Goal: Information Seeking & Learning: Learn about a topic

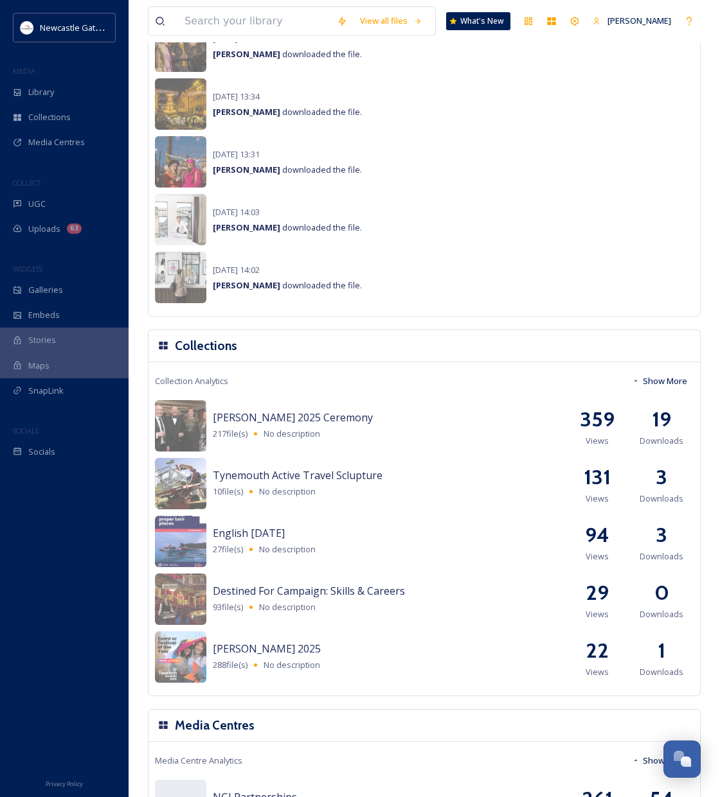
scroll to position [665, 0]
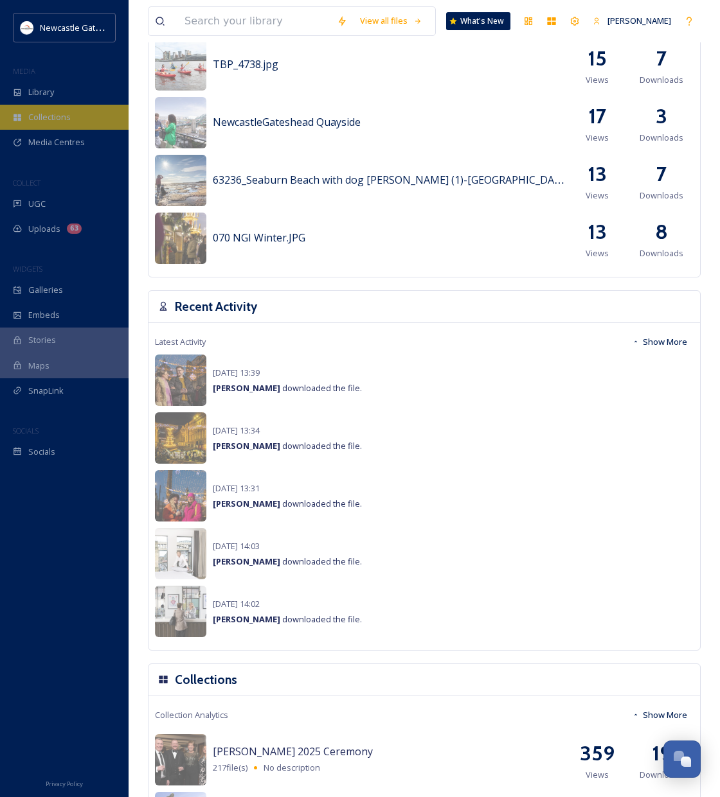
click at [73, 121] on div "Collections" at bounding box center [64, 117] width 129 height 25
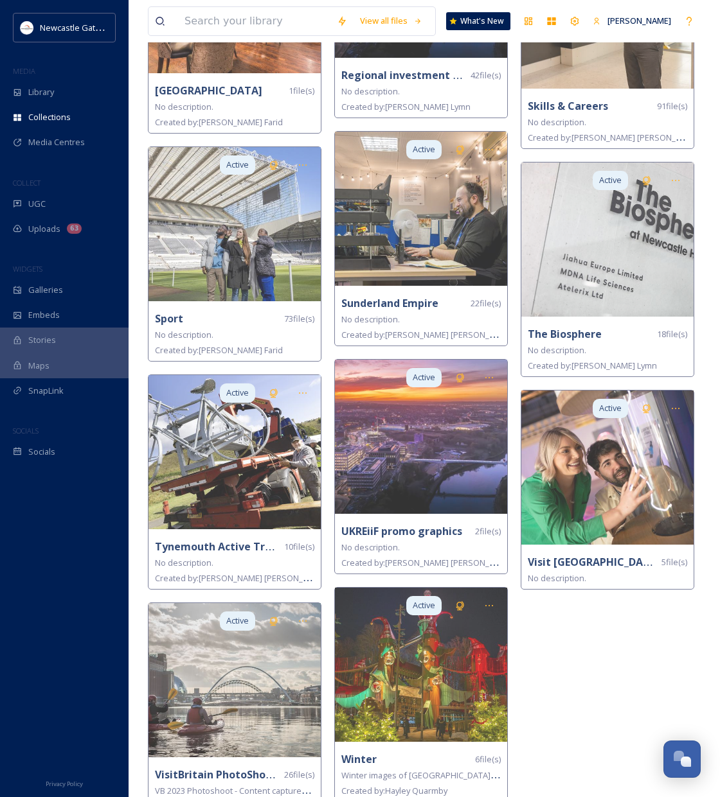
scroll to position [2489, 0]
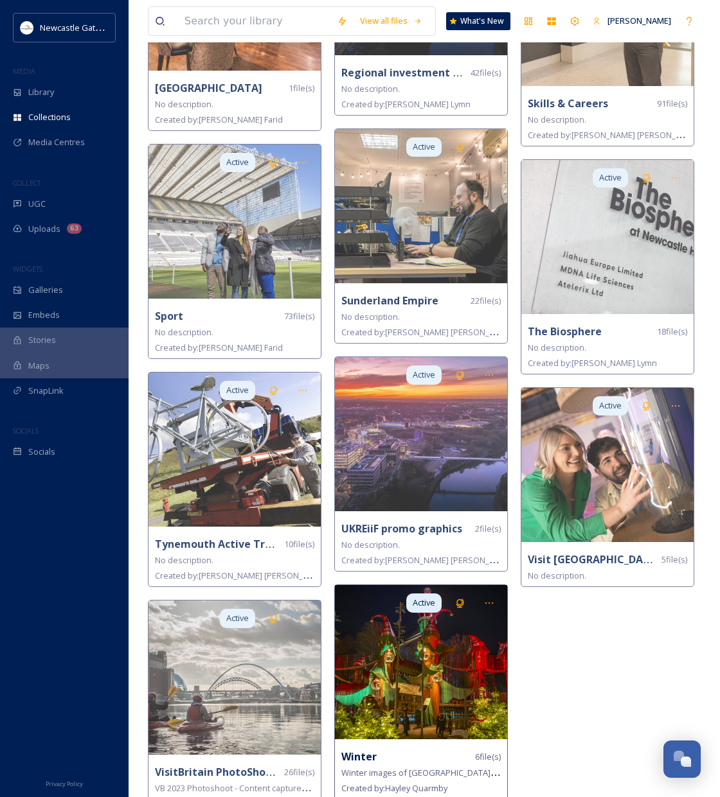
click at [450, 671] on img at bounding box center [421, 662] width 172 height 154
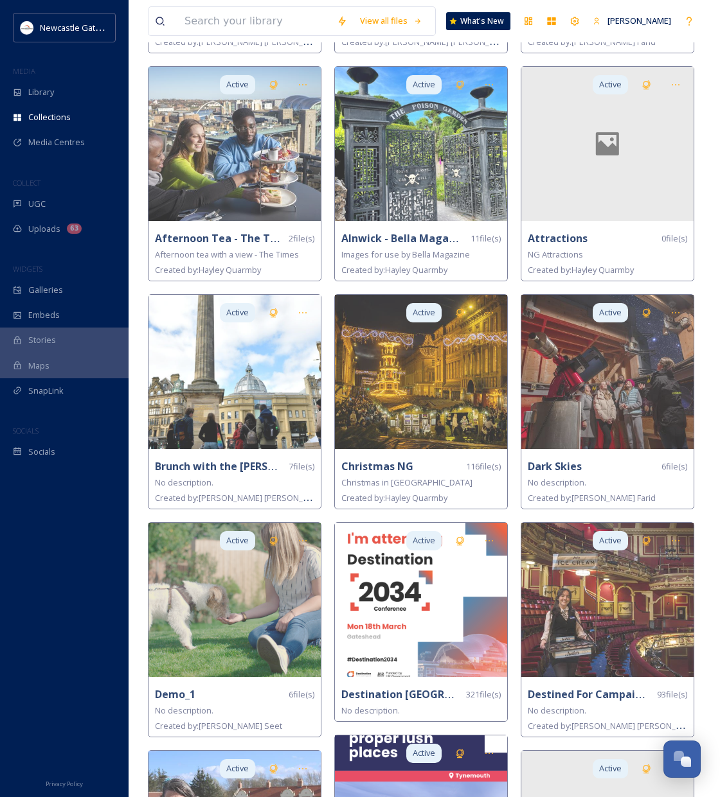
scroll to position [296, 0]
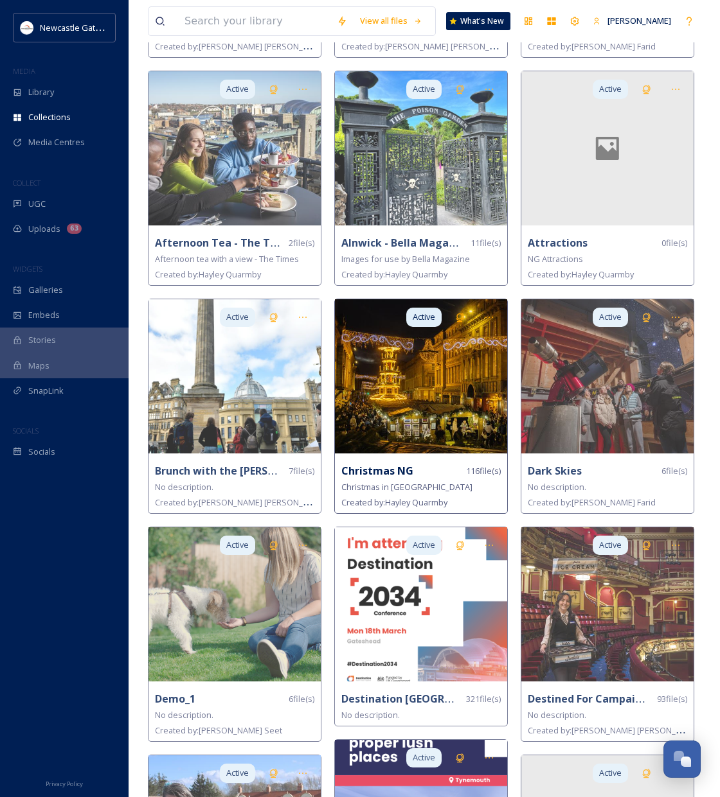
click at [403, 422] on img at bounding box center [421, 376] width 172 height 154
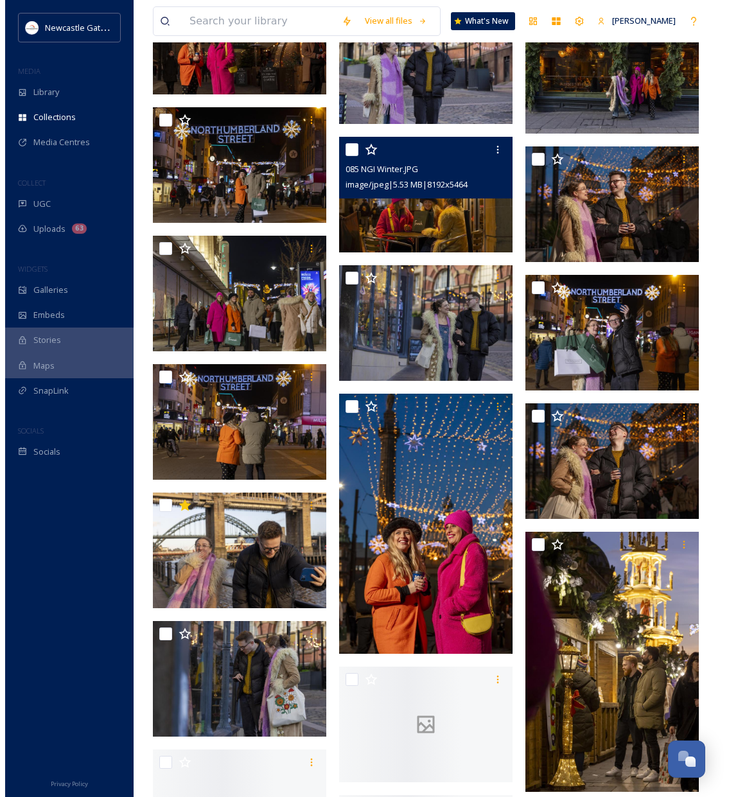
scroll to position [2300, 0]
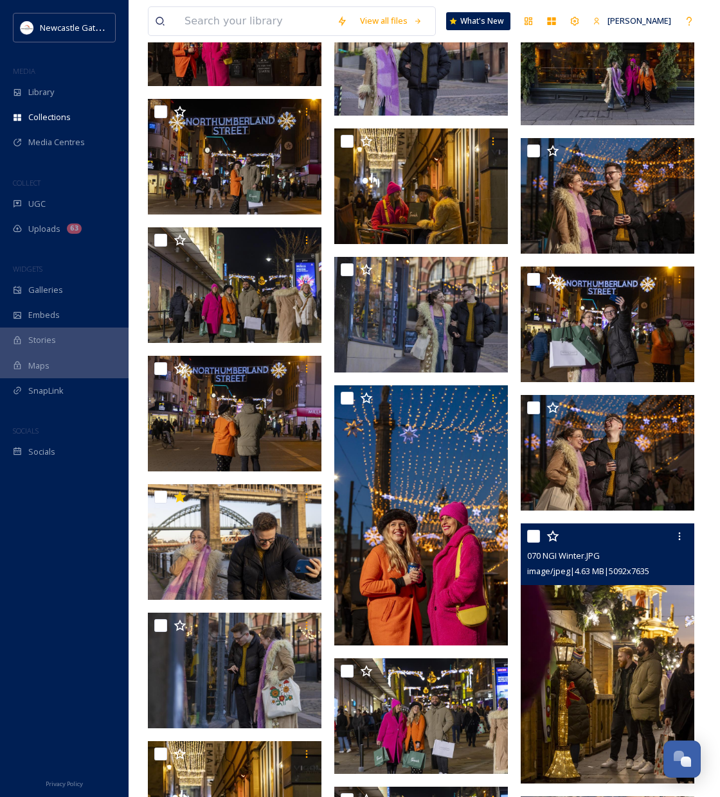
click at [649, 648] on img at bounding box center [608, 654] width 174 height 260
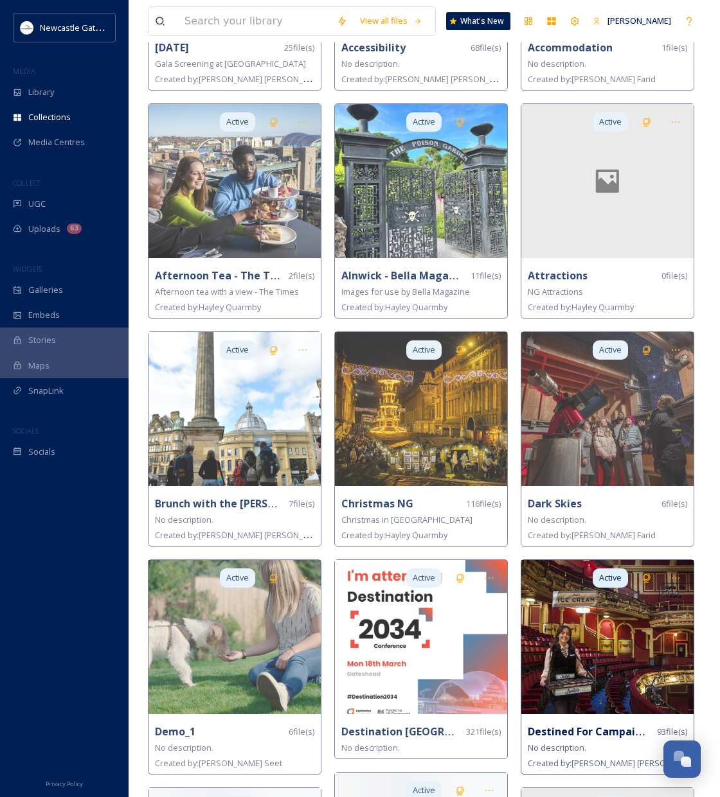
scroll to position [276, 0]
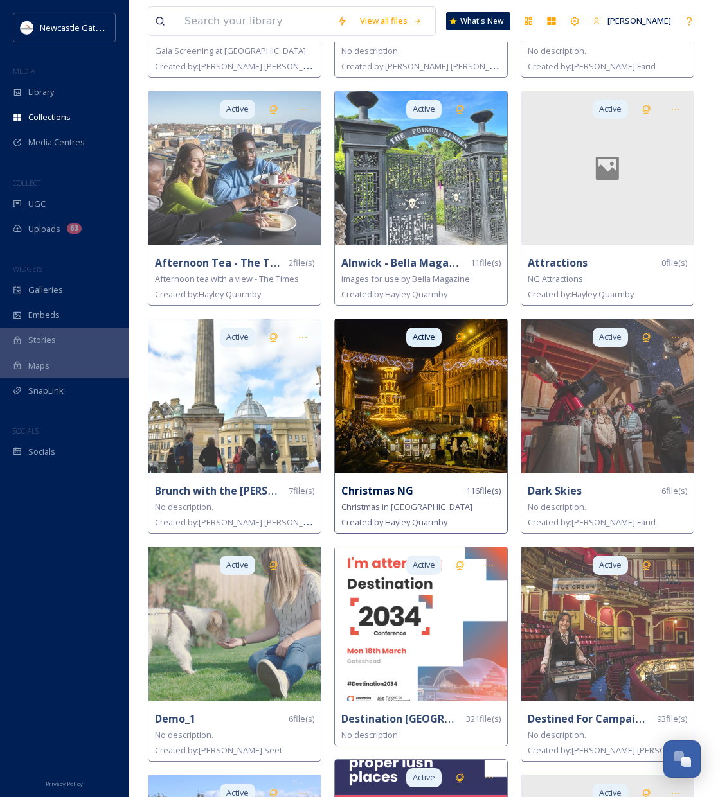
click at [452, 432] on img at bounding box center [421, 396] width 172 height 154
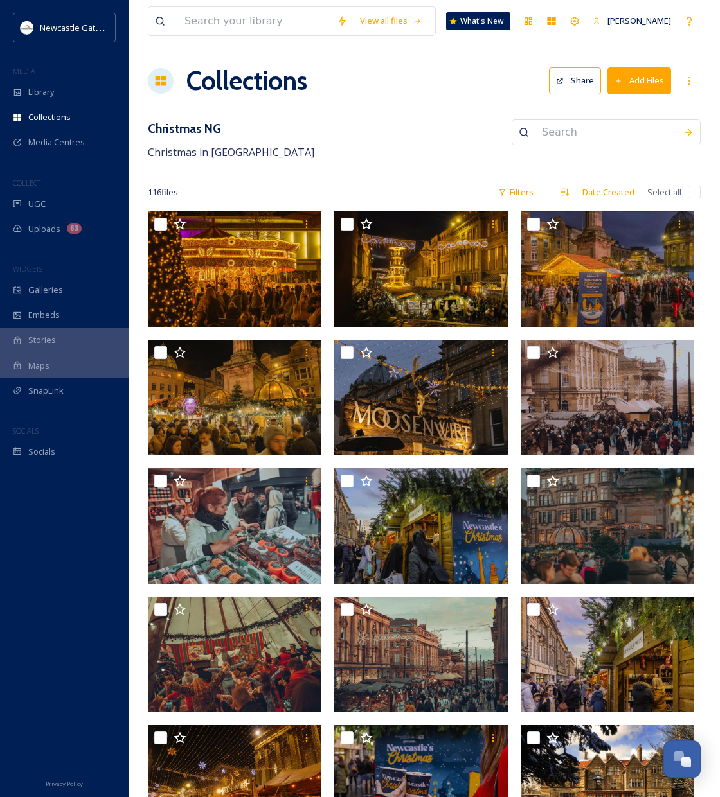
click at [695, 192] on input "checkbox" at bounding box center [694, 192] width 13 height 13
checkbox input "true"
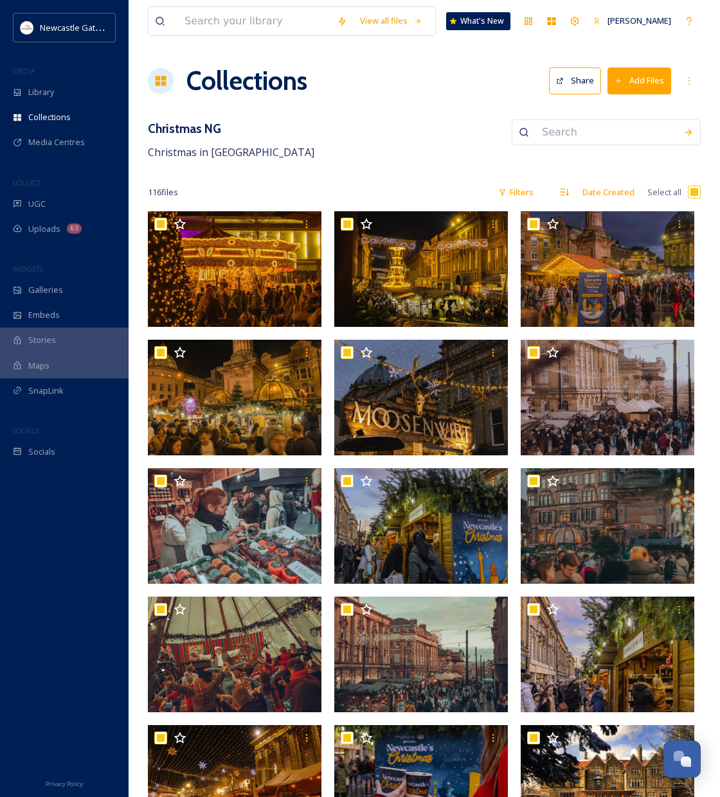
checkbox input "true"
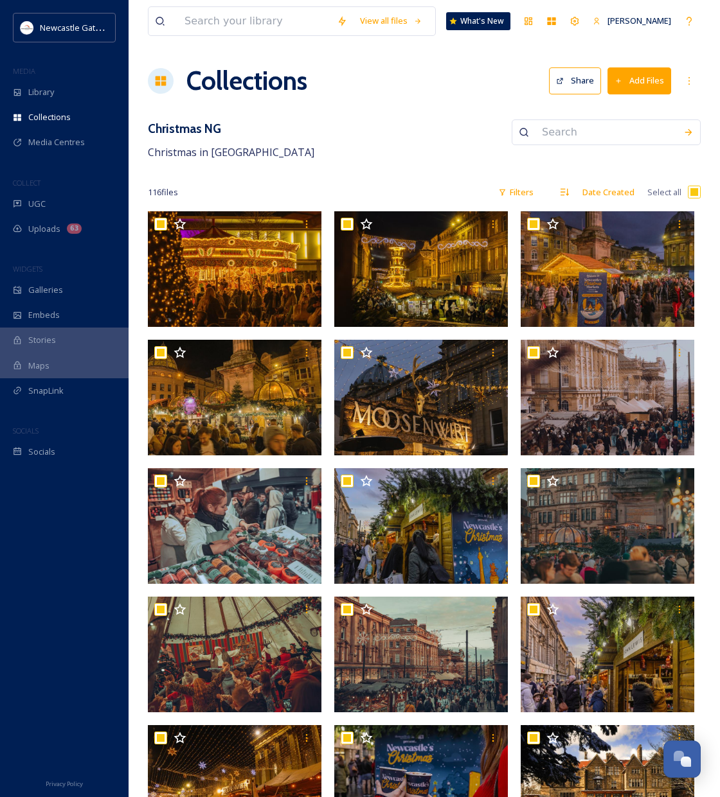
checkbox input "true"
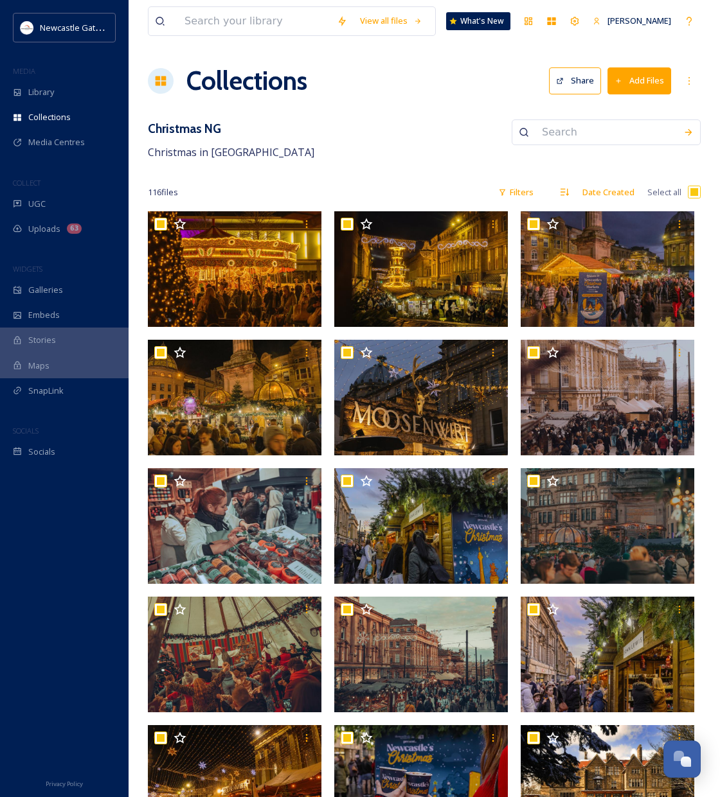
checkbox input "true"
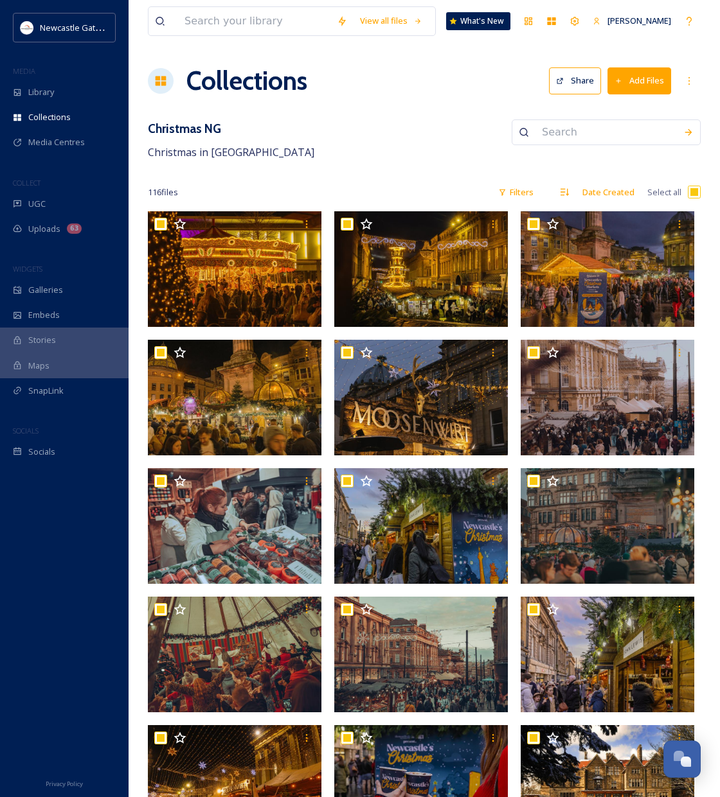
checkbox input "true"
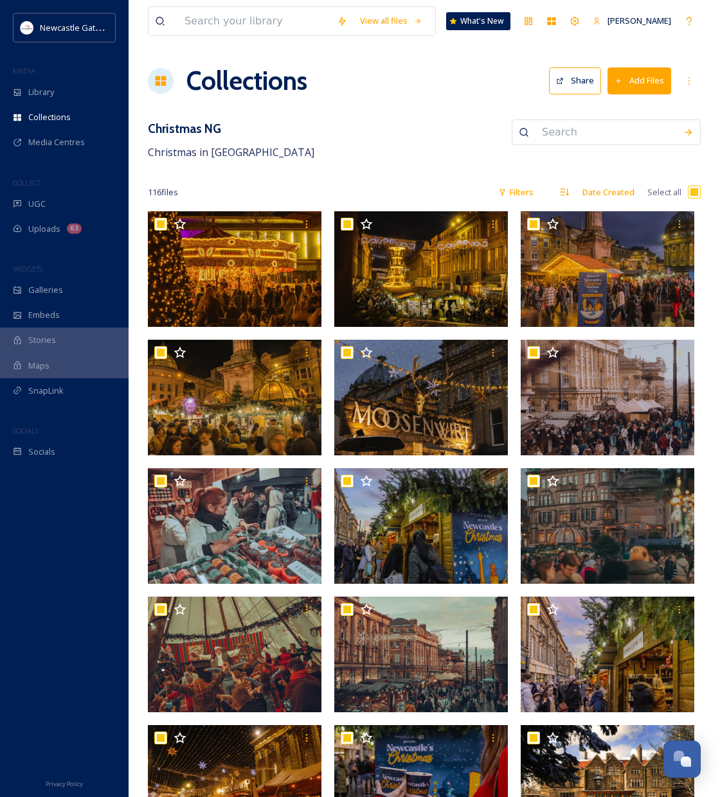
checkbox input "true"
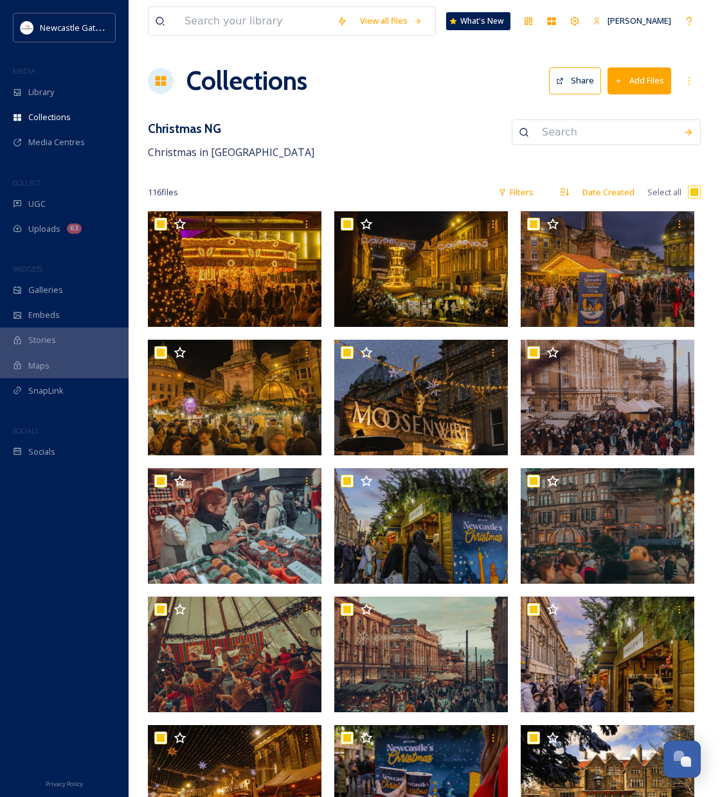
checkbox input "true"
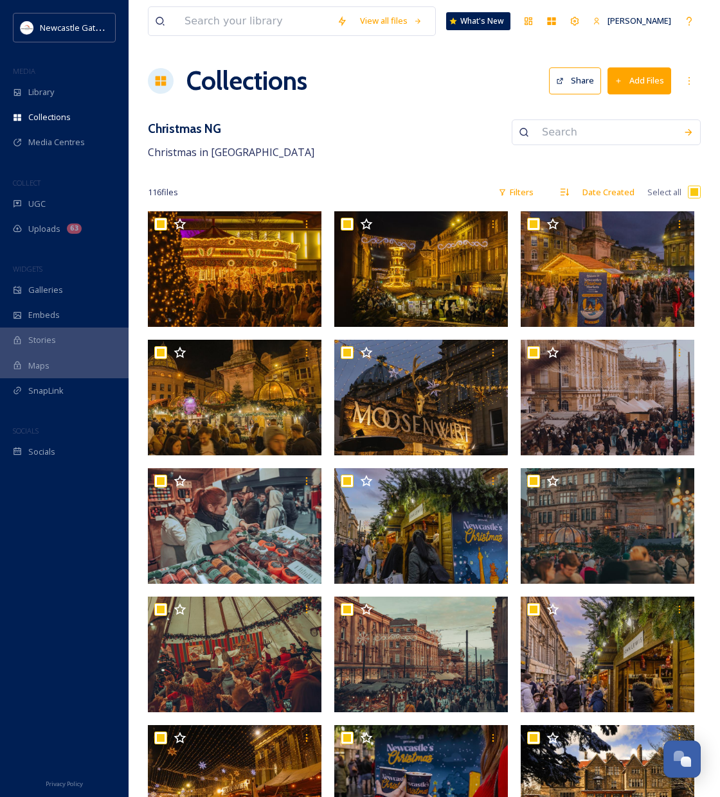
checkbox input "true"
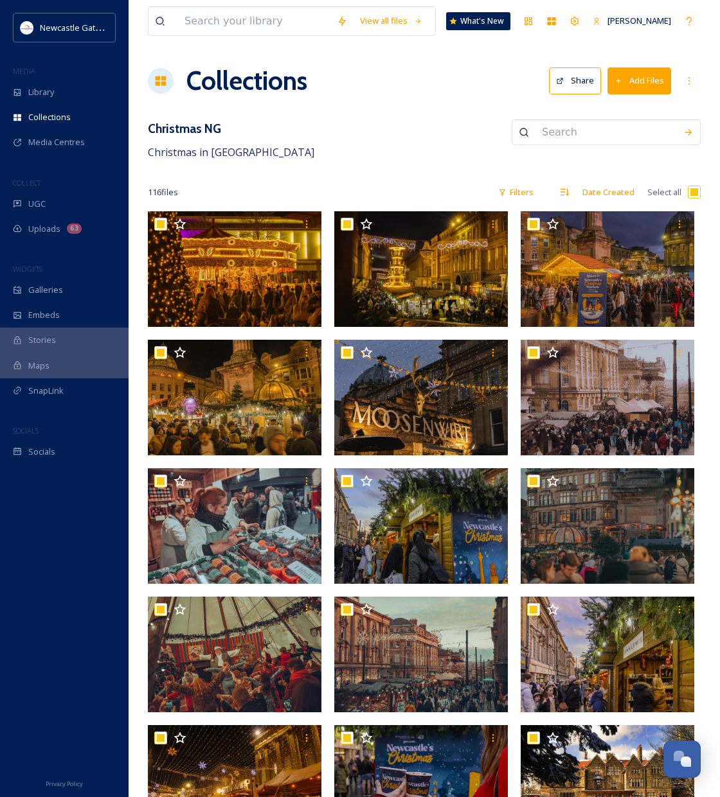
checkbox input "true"
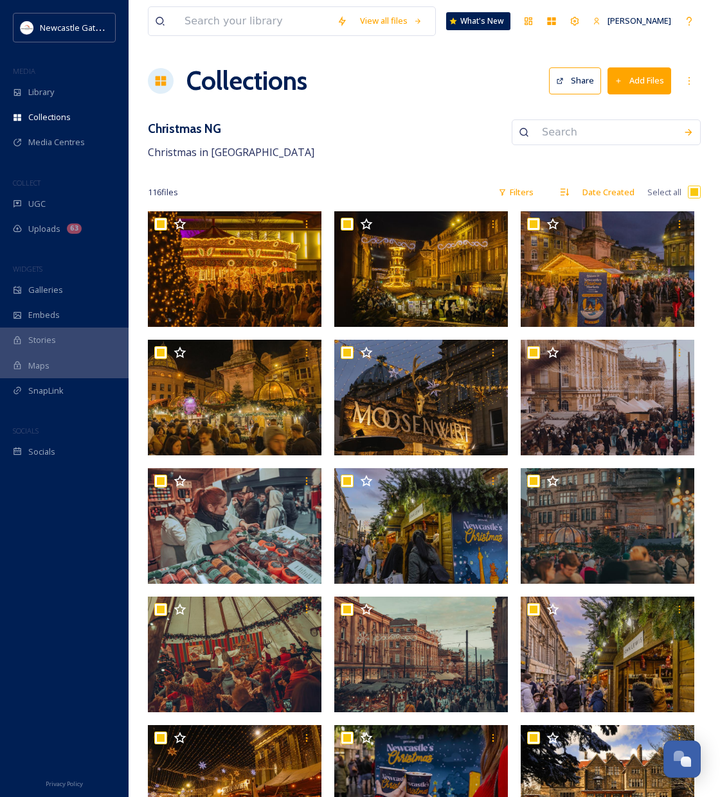
checkbox input "true"
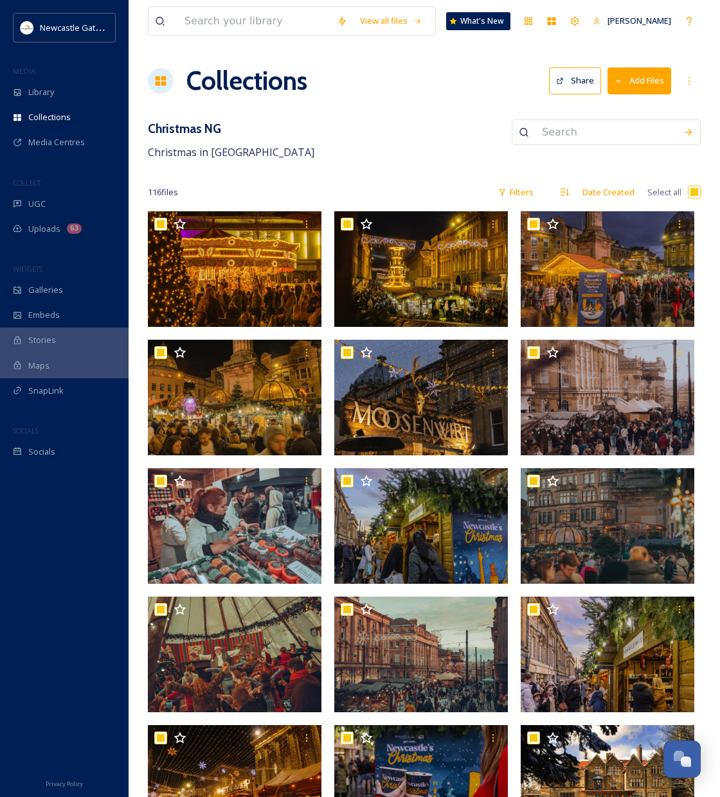
checkbox input "true"
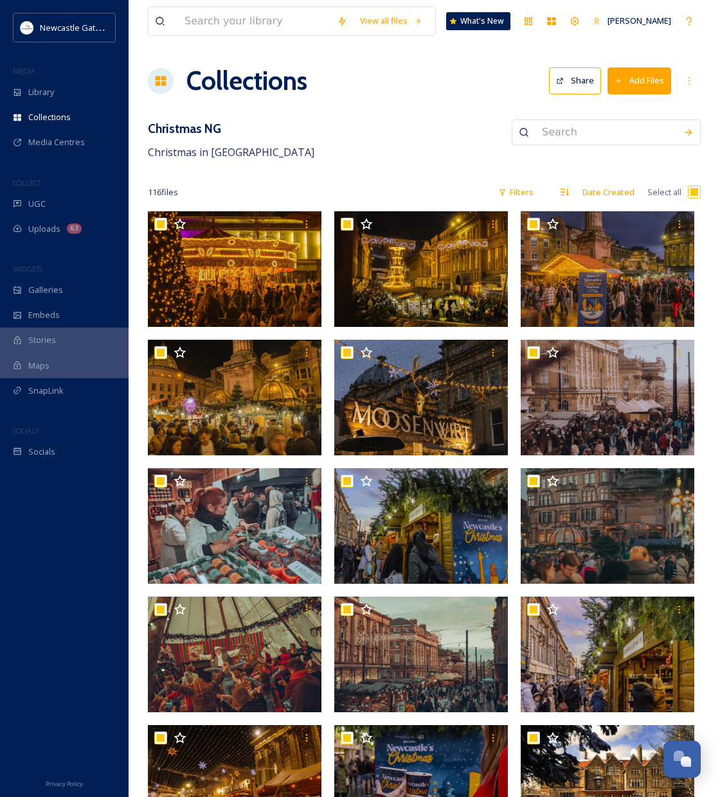
checkbox input "true"
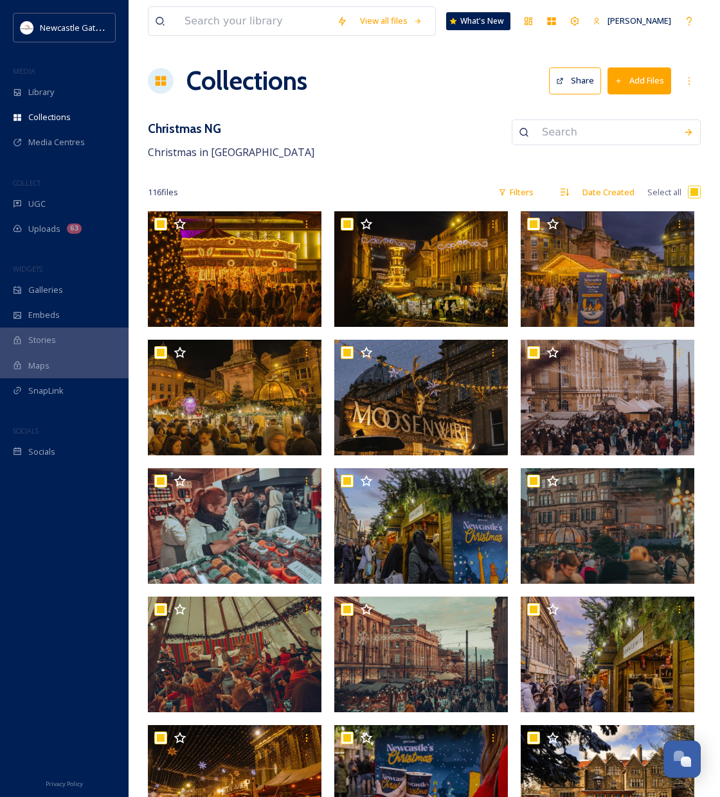
checkbox input "true"
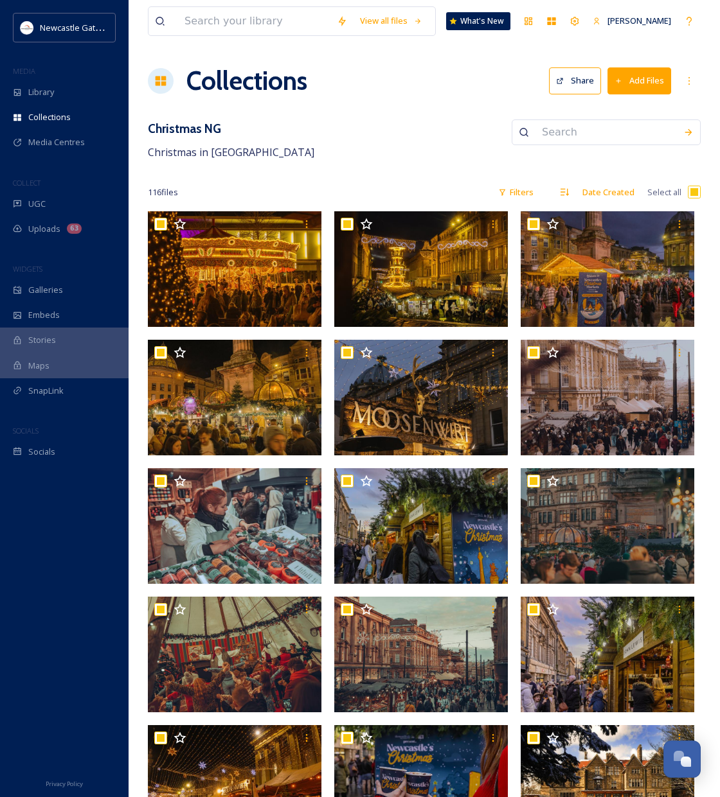
checkbox input "true"
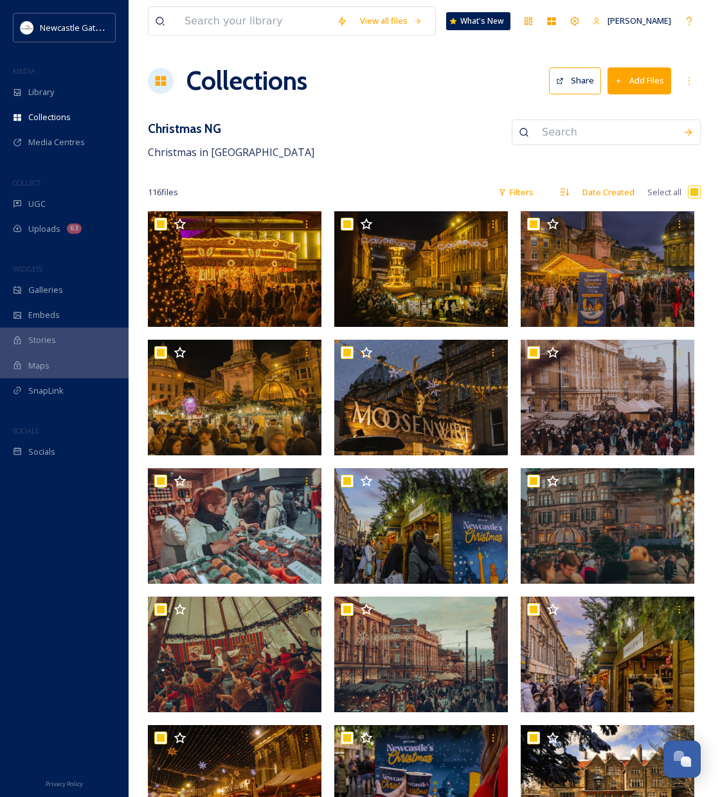
checkbox input "true"
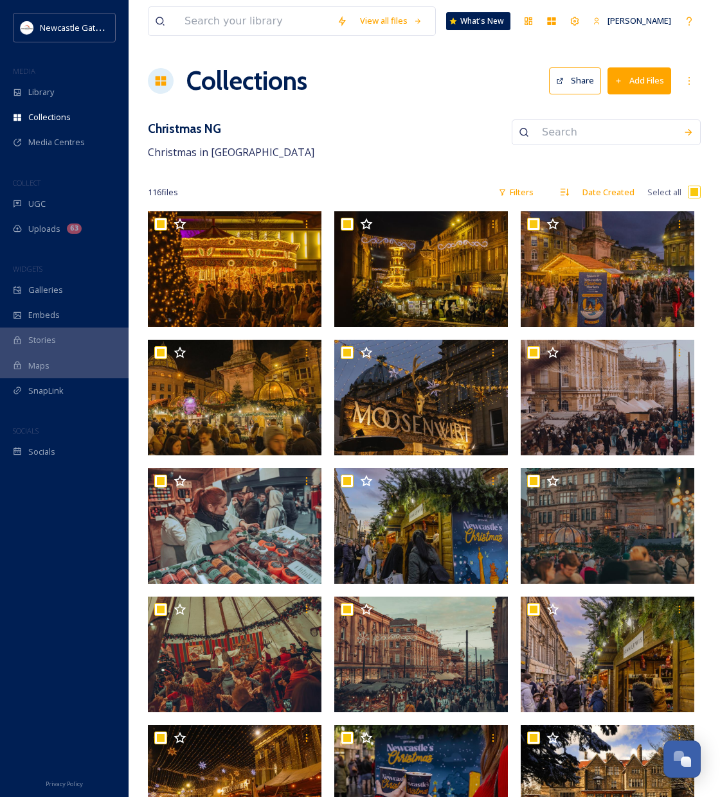
checkbox input "true"
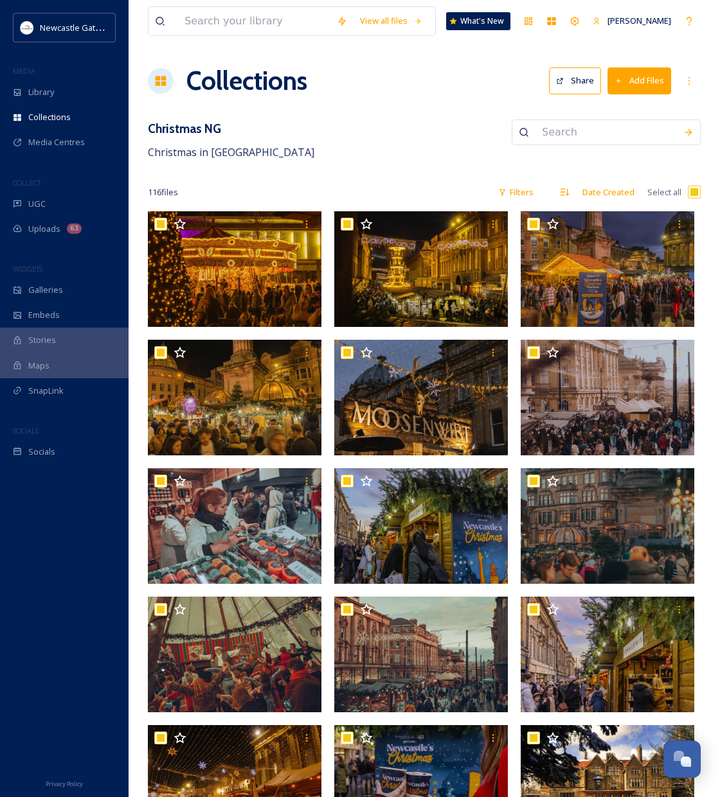
checkbox input "true"
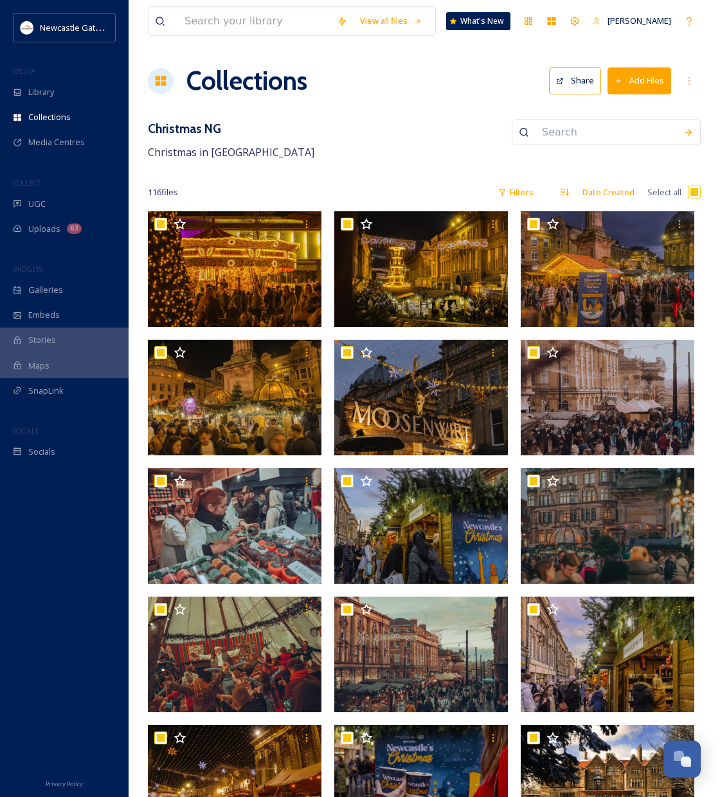
checkbox input "true"
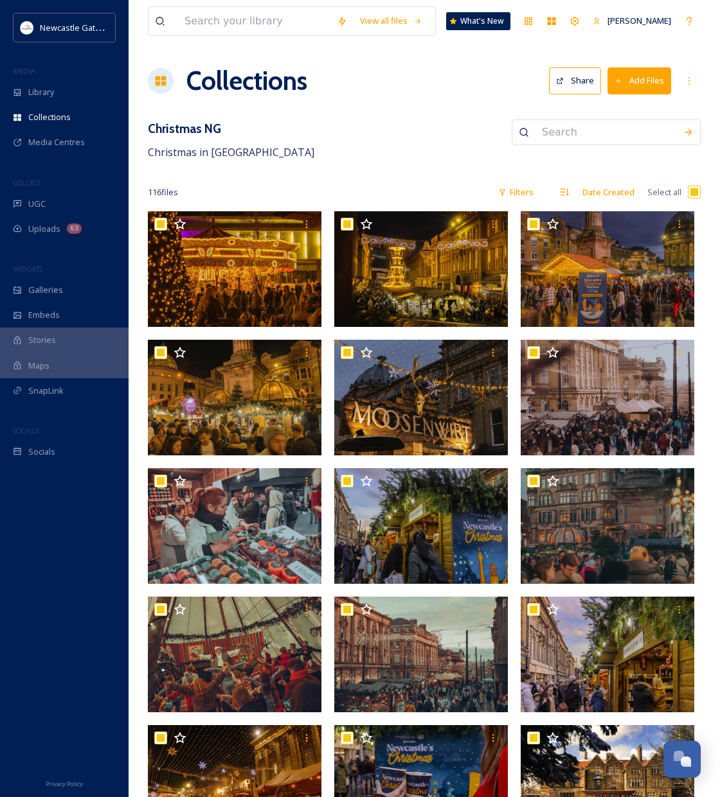
checkbox input "true"
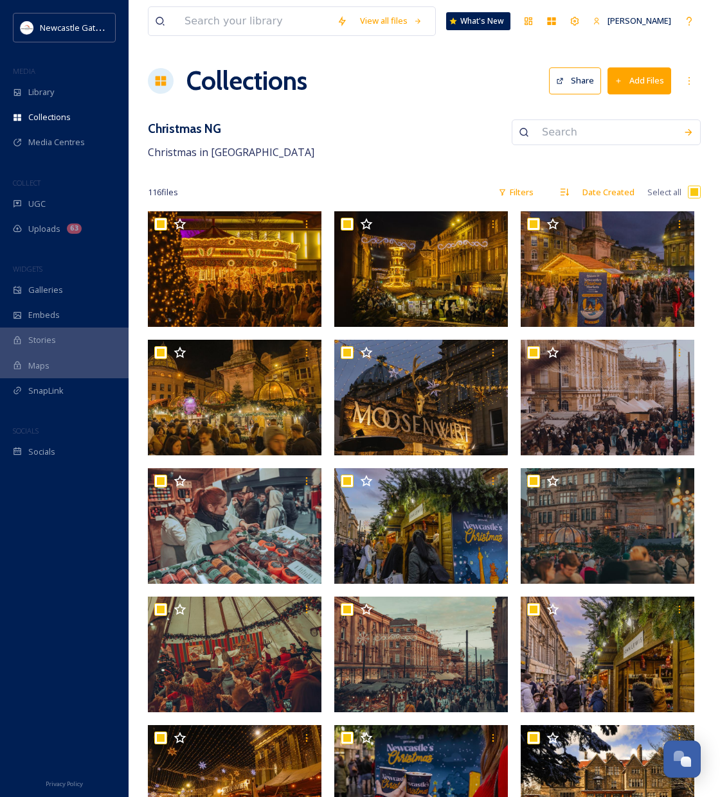
checkbox input "true"
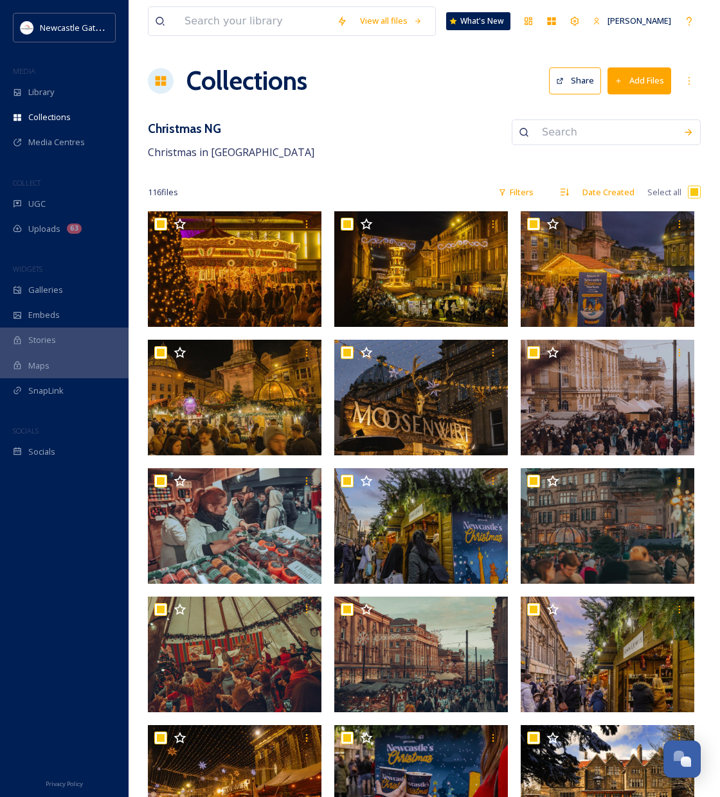
checkbox input "true"
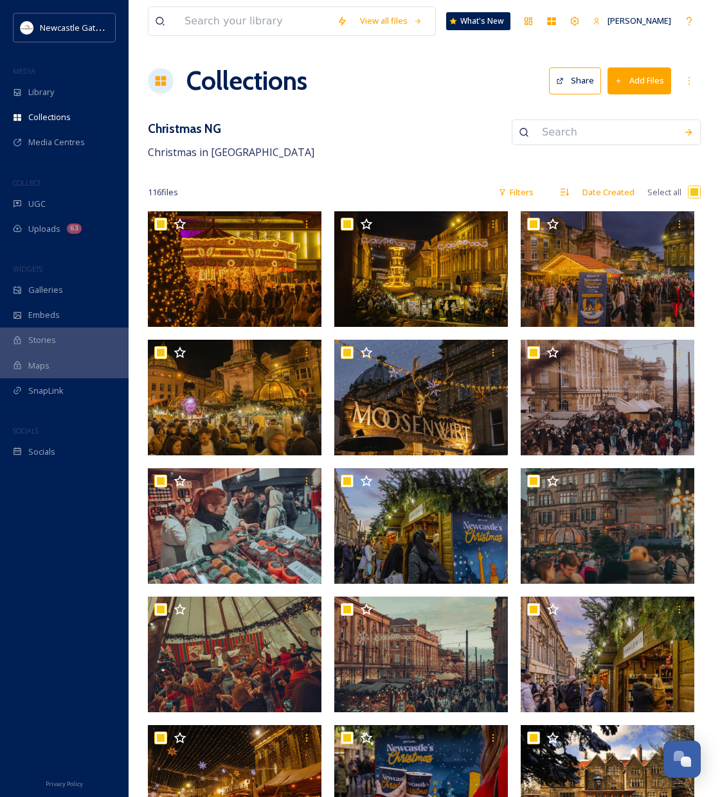
checkbox input "true"
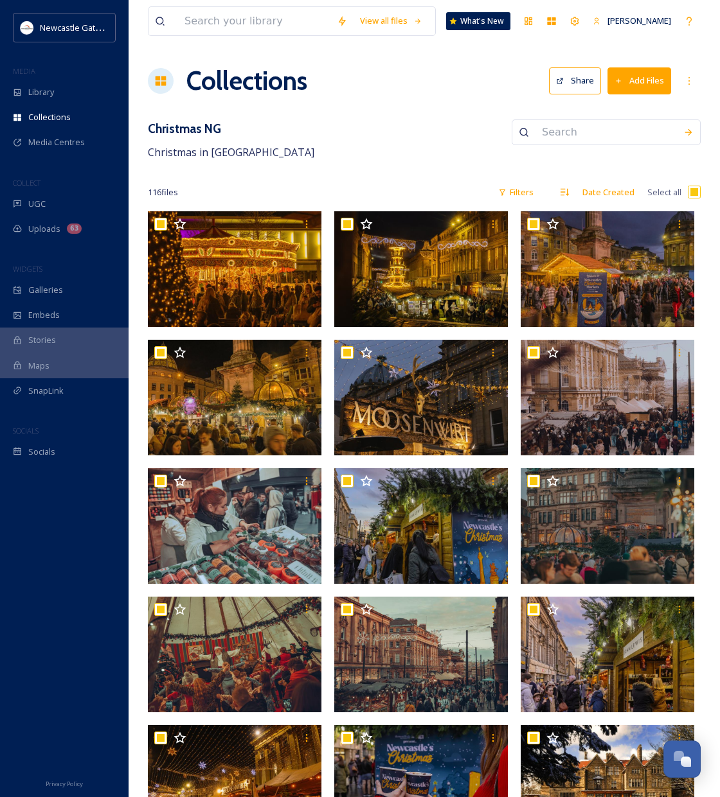
checkbox input "true"
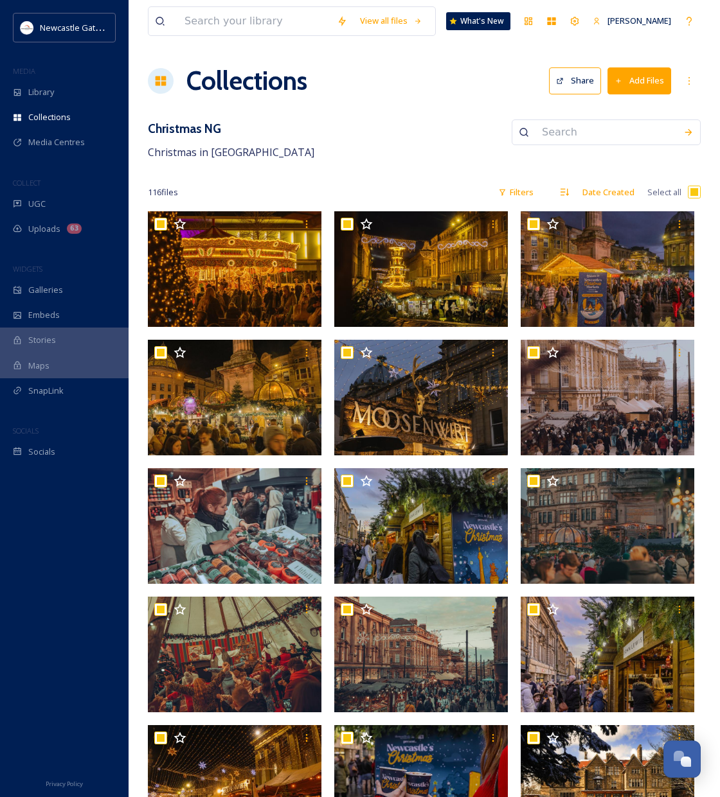
checkbox input "true"
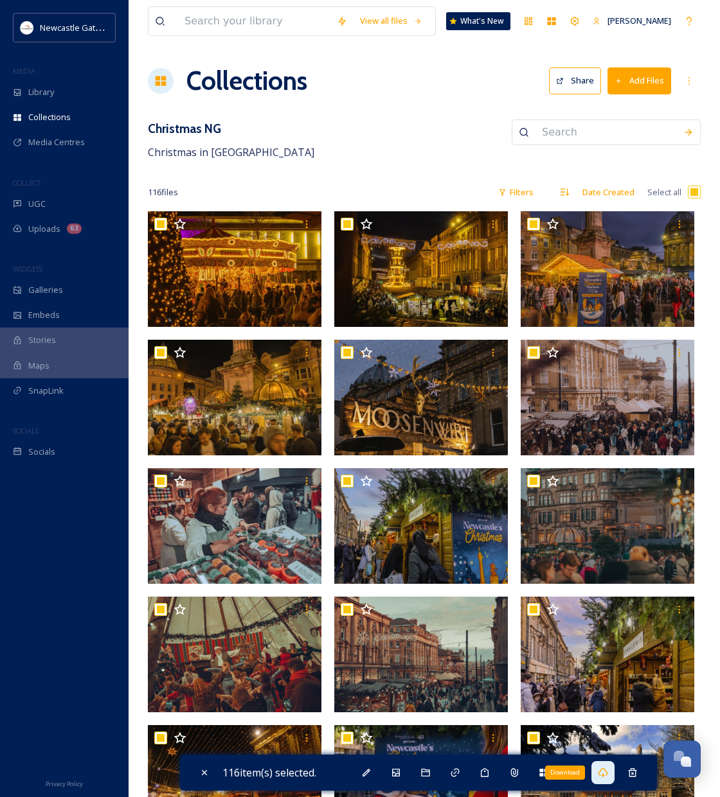
click at [604, 773] on icon at bounding box center [603, 773] width 10 height 10
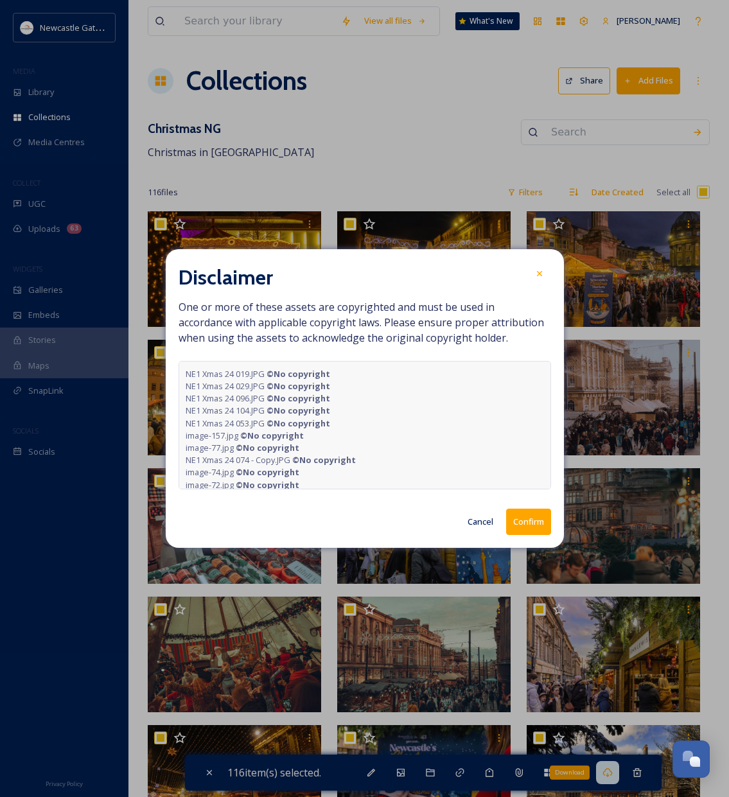
click at [539, 525] on button "Confirm" at bounding box center [528, 522] width 45 height 26
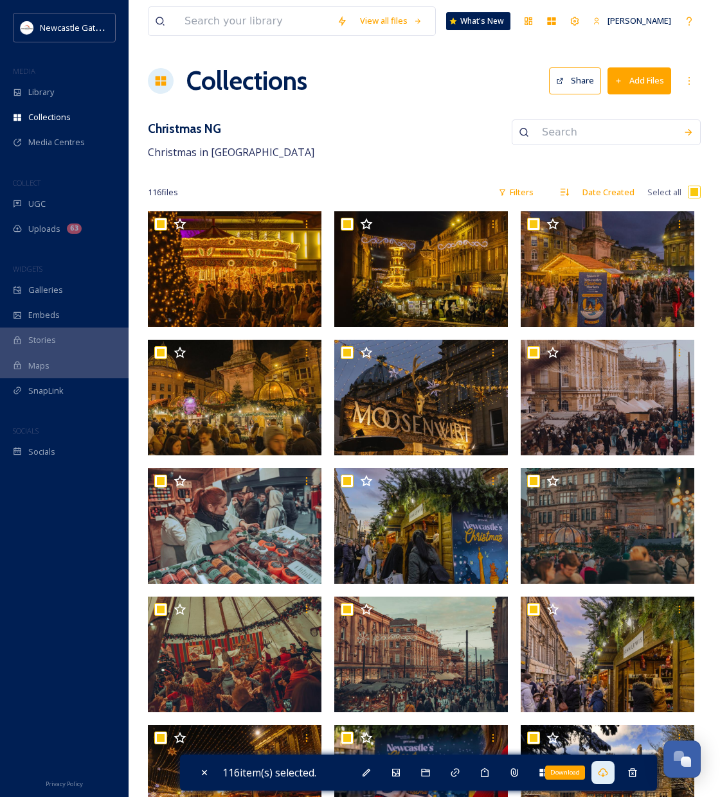
click at [697, 191] on input "checkbox" at bounding box center [694, 192] width 13 height 13
checkbox input "false"
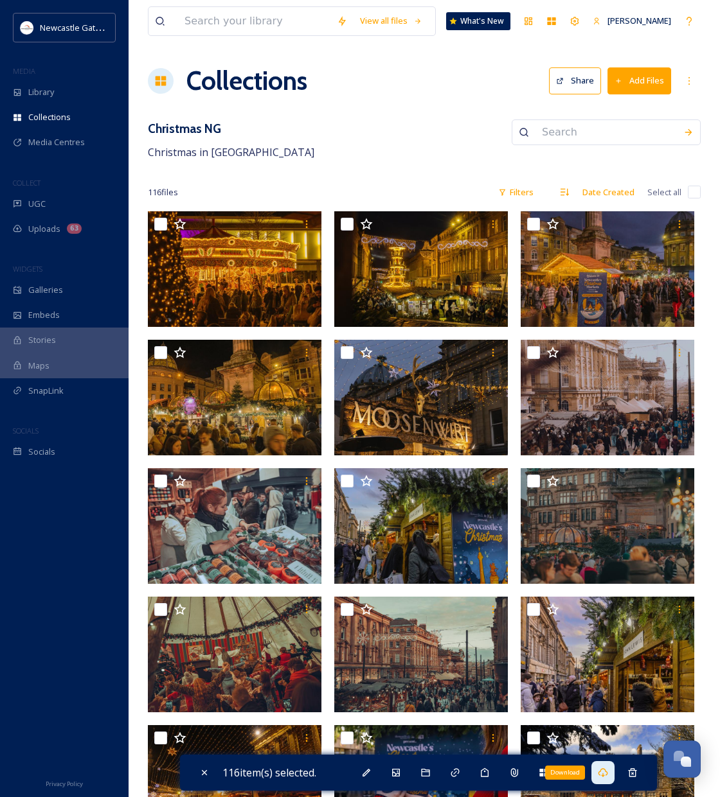
checkbox input "false"
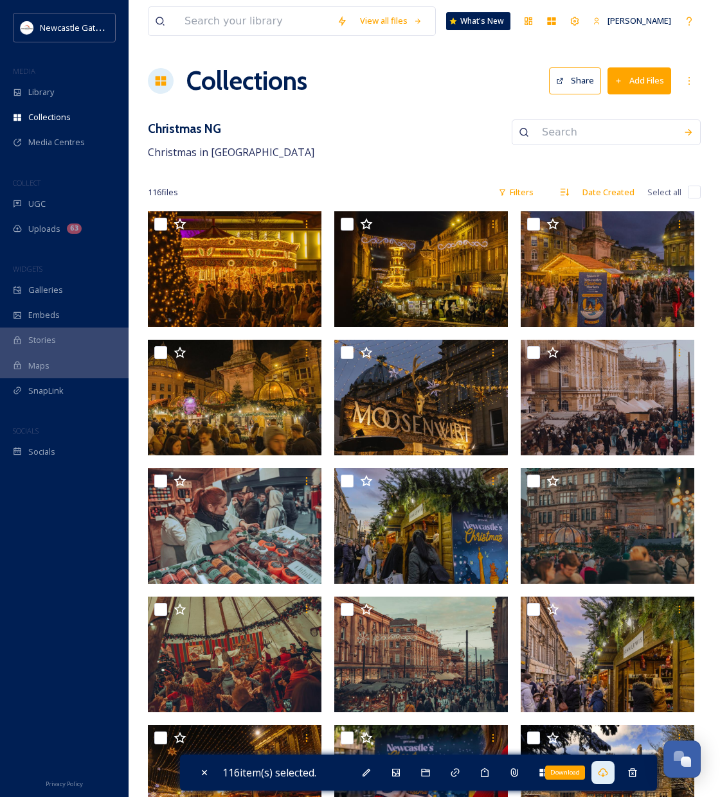
checkbox input "false"
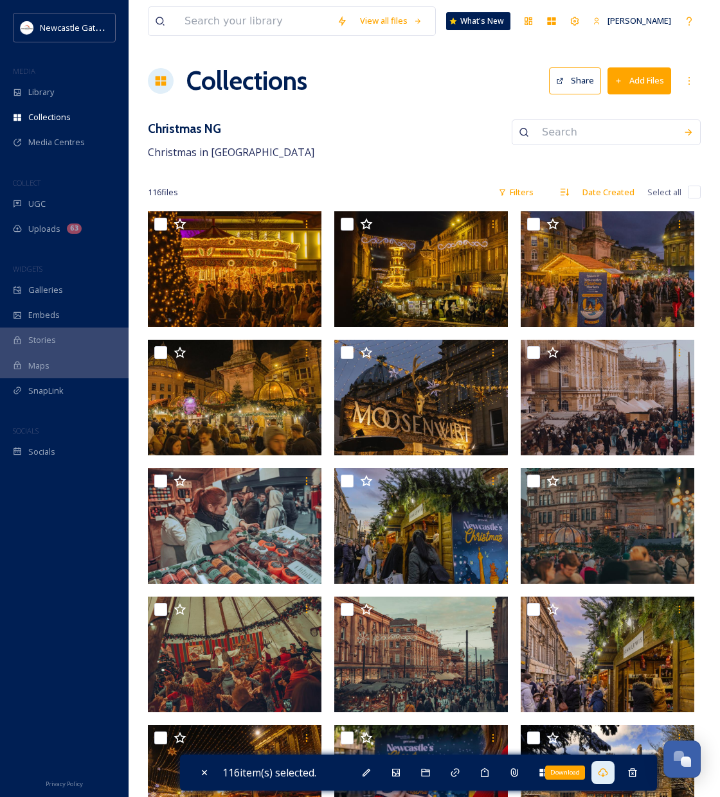
checkbox input "false"
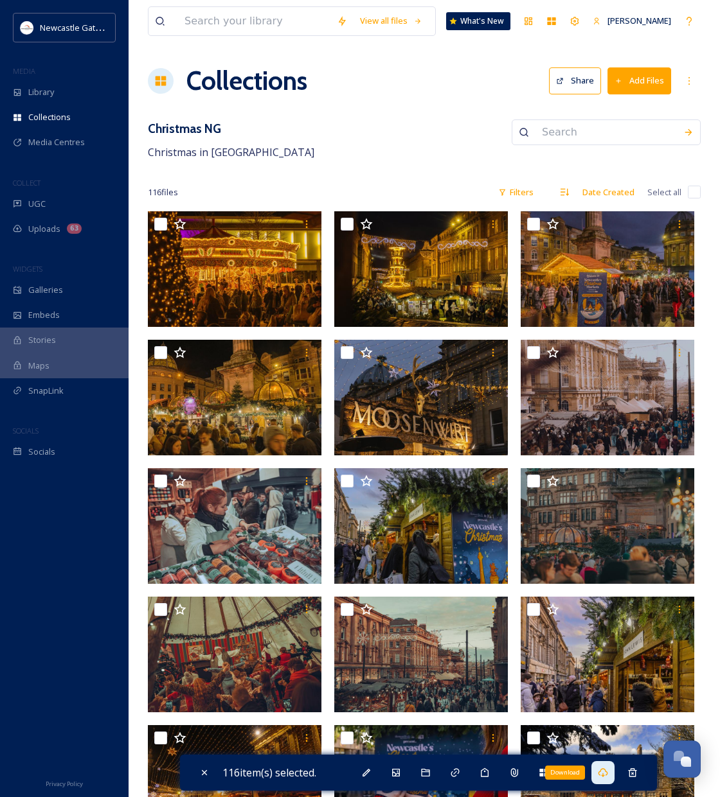
checkbox input "false"
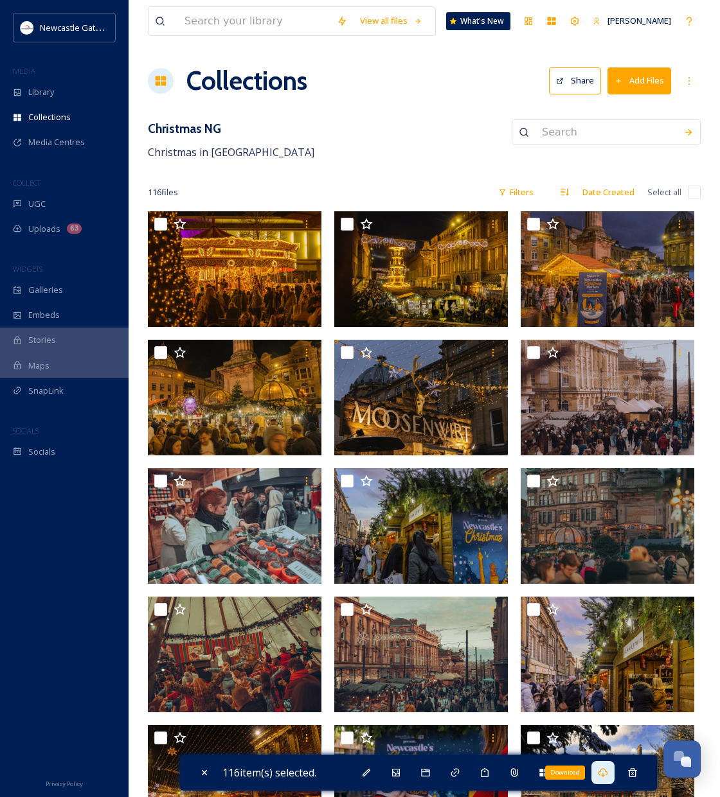
checkbox input "false"
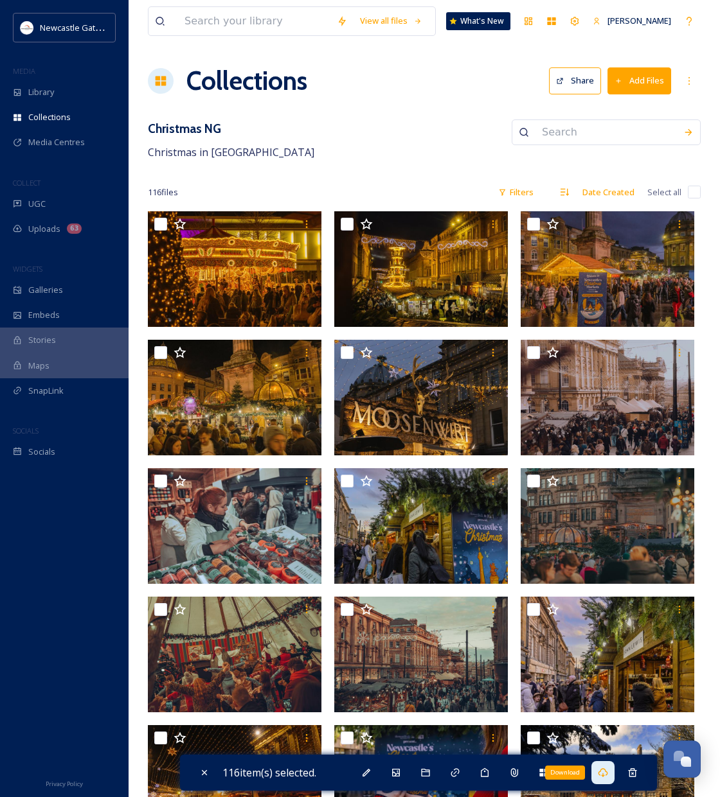
checkbox input "false"
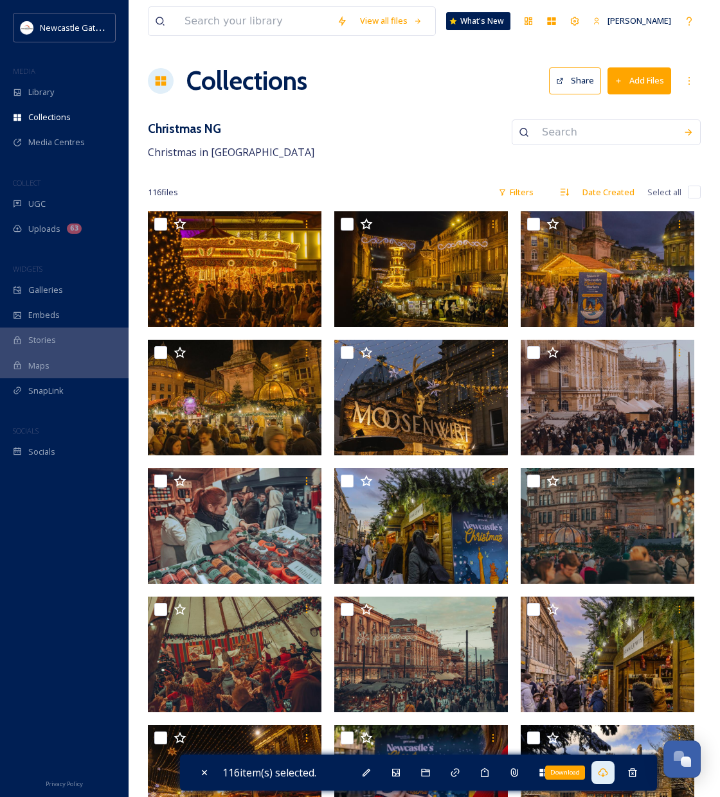
checkbox input "false"
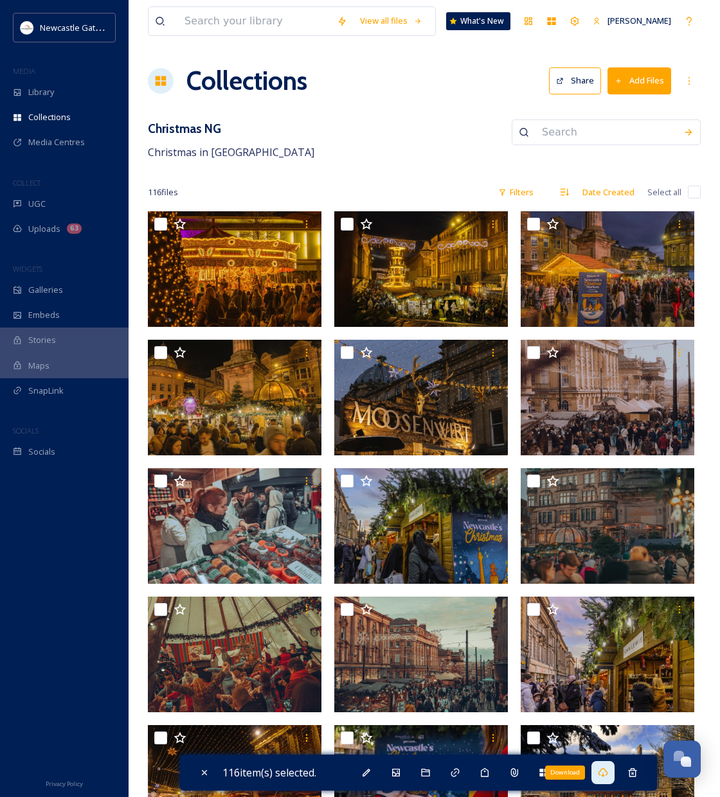
checkbox input "false"
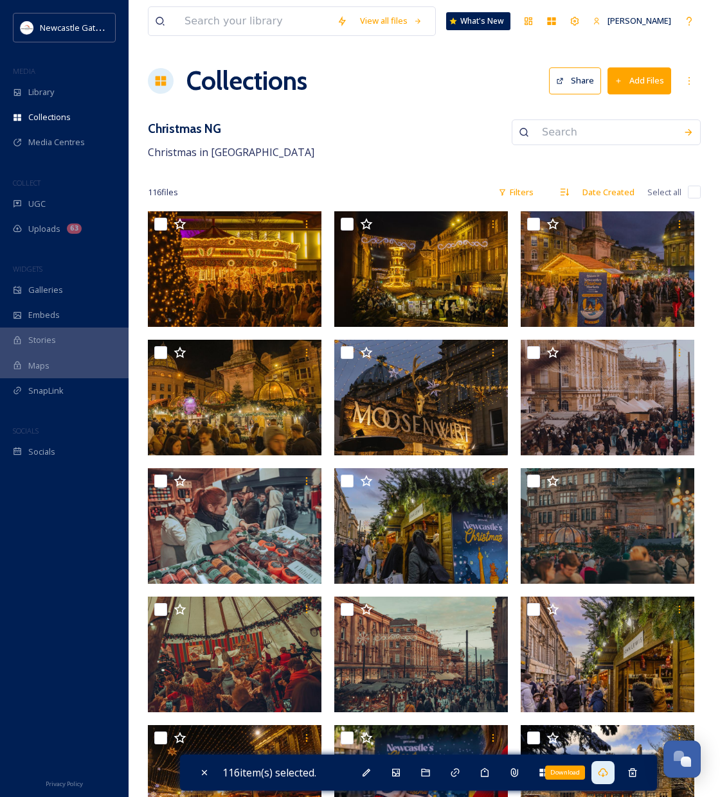
checkbox input "false"
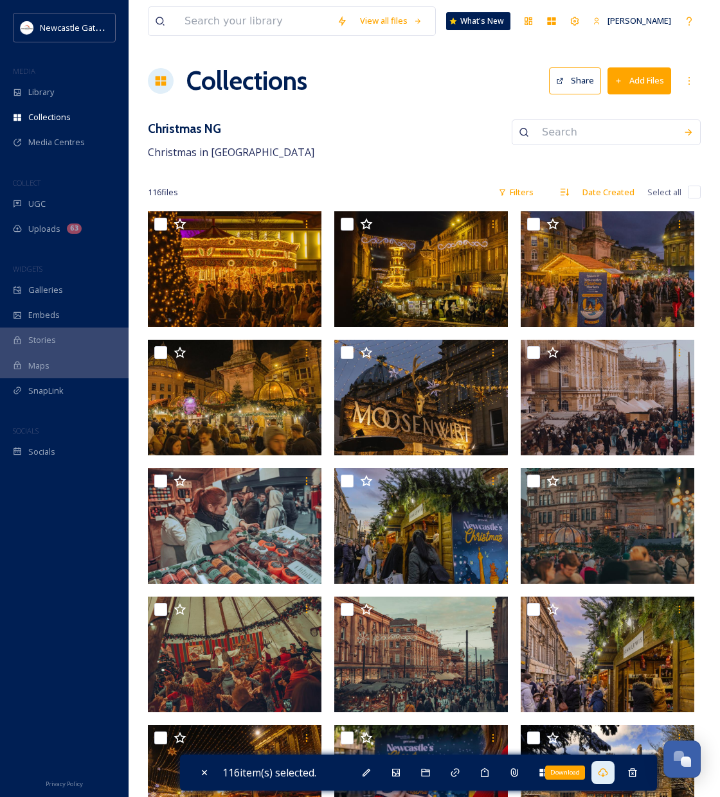
checkbox input "false"
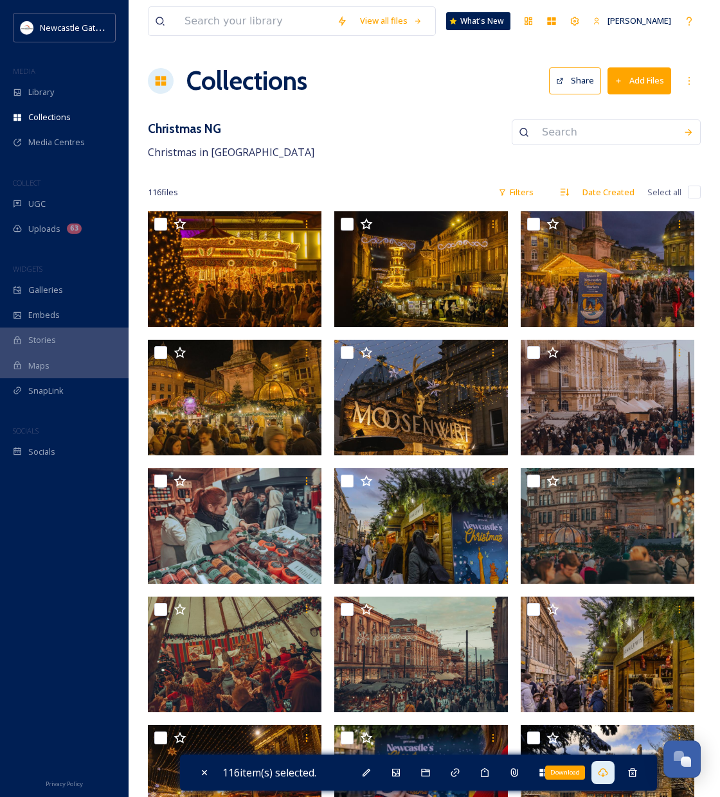
checkbox input "false"
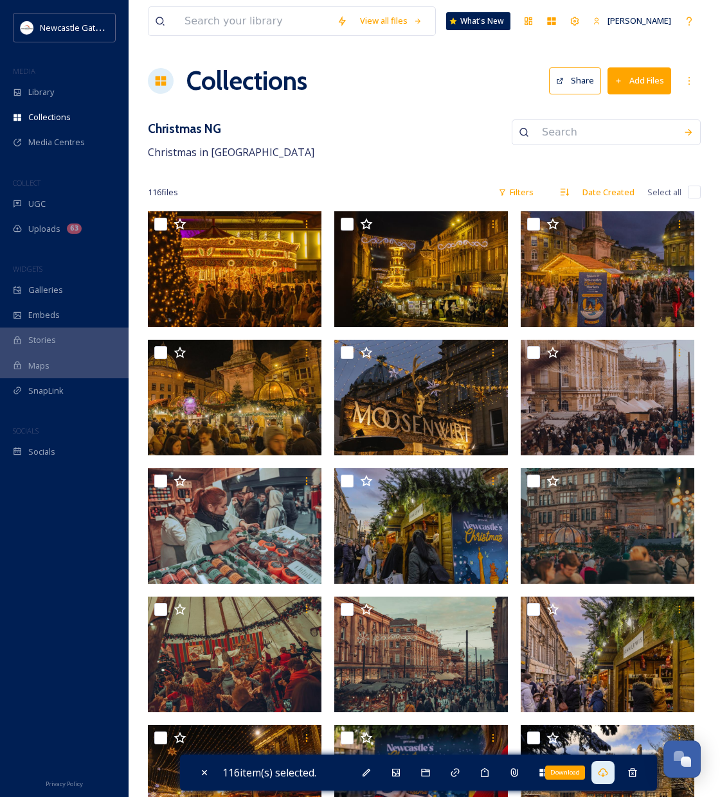
checkbox input "false"
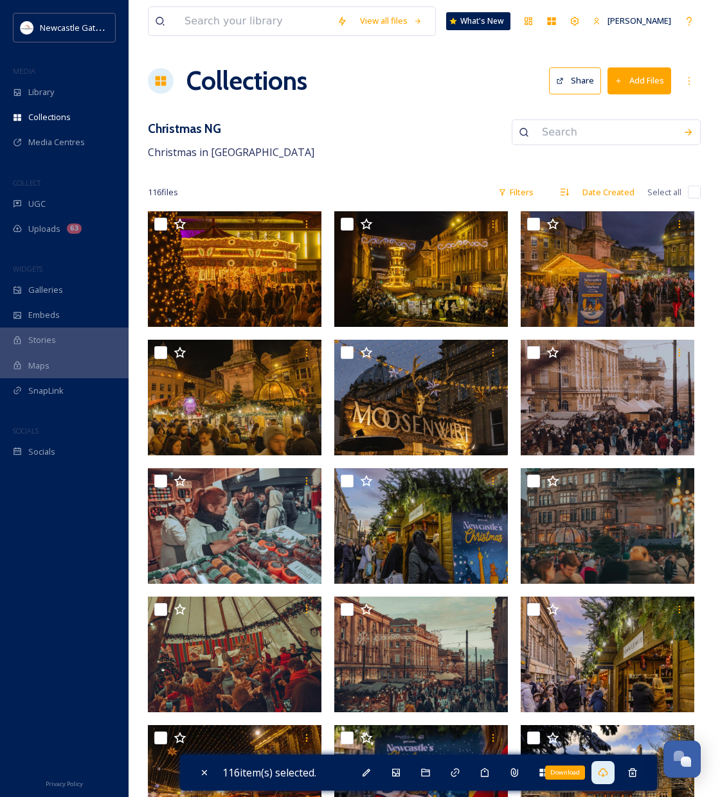
checkbox input "false"
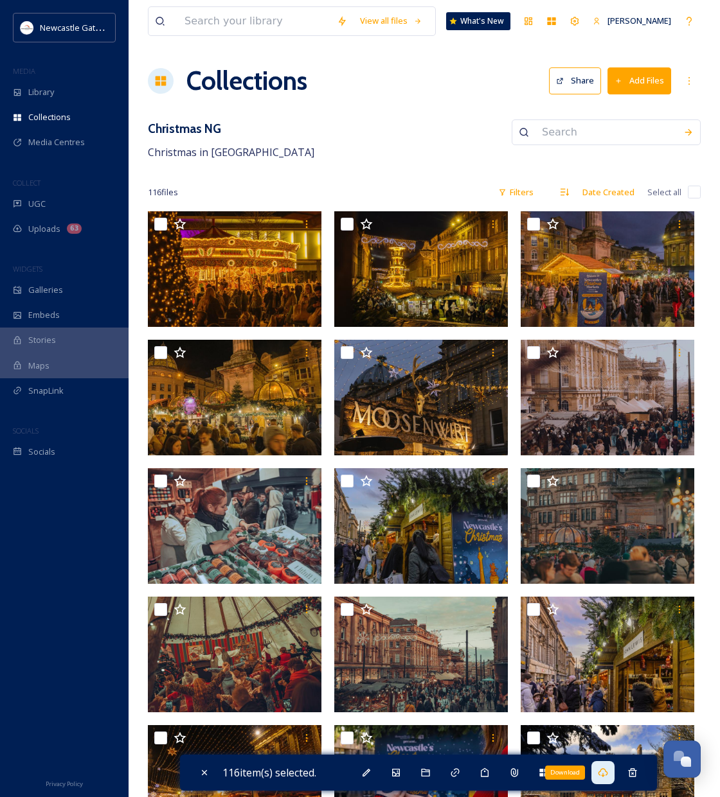
checkbox input "false"
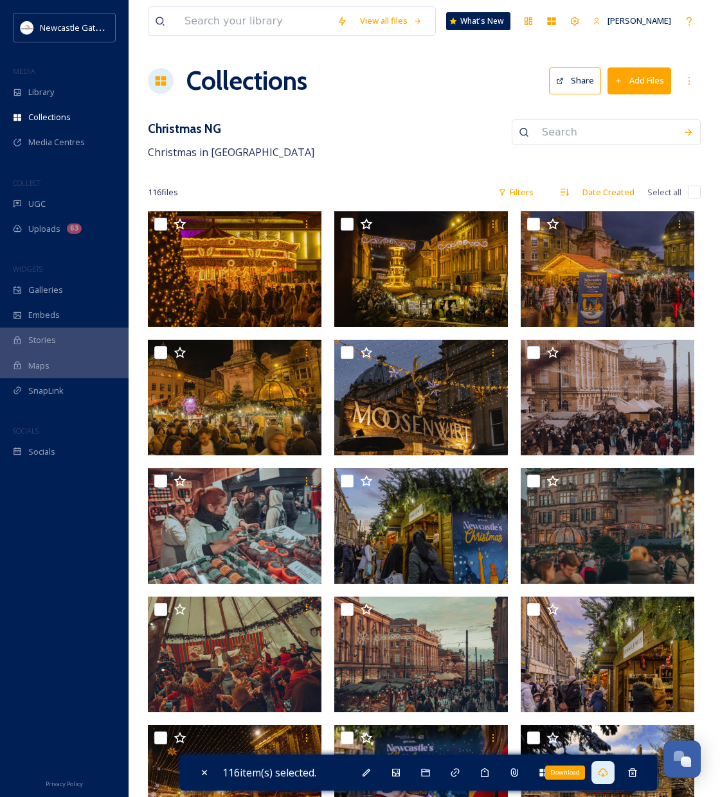
checkbox input "false"
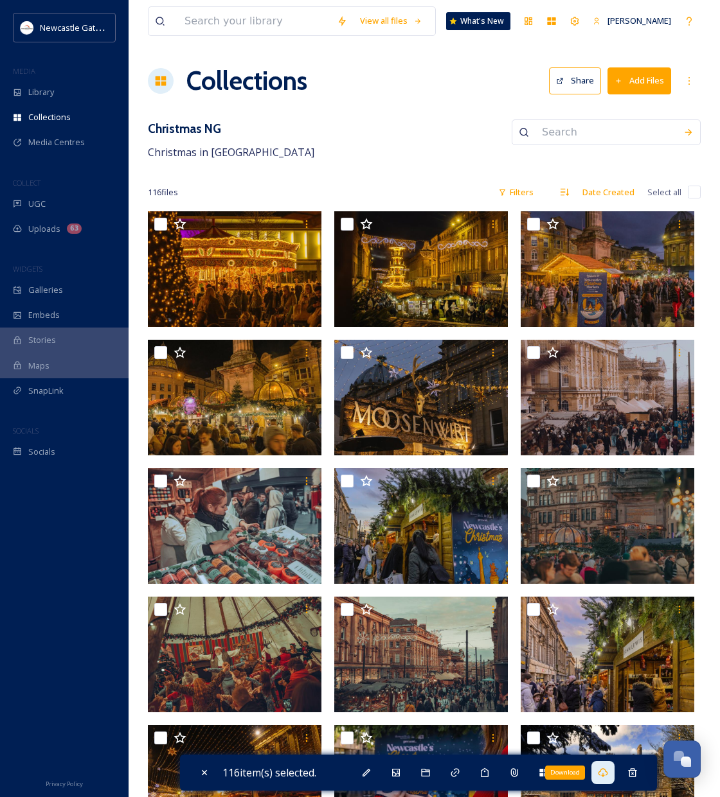
checkbox input "false"
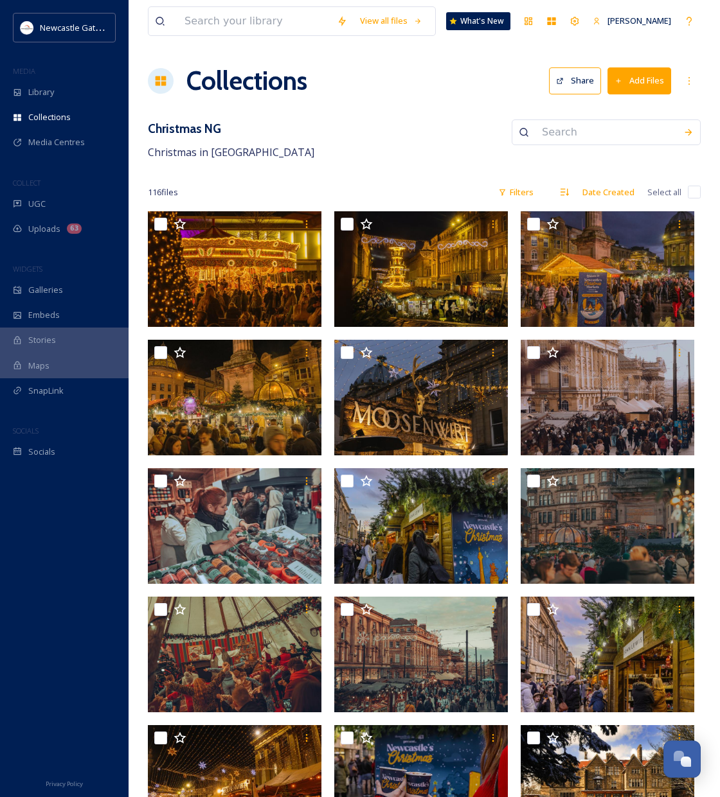
click at [697, 193] on input "checkbox" at bounding box center [694, 192] width 13 height 13
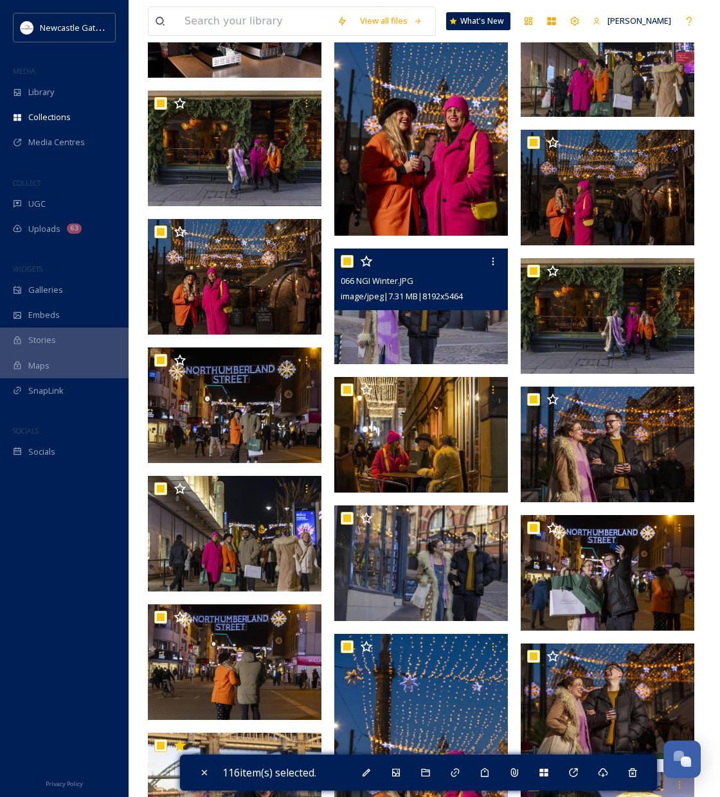
scroll to position [1865, 0]
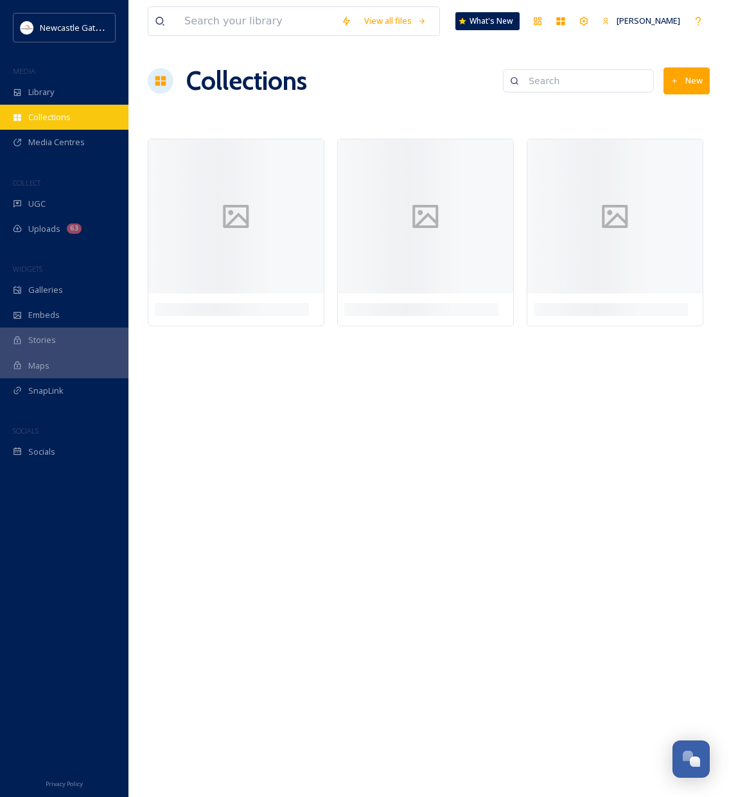
click at [28, 109] on div "Collections" at bounding box center [64, 117] width 129 height 25
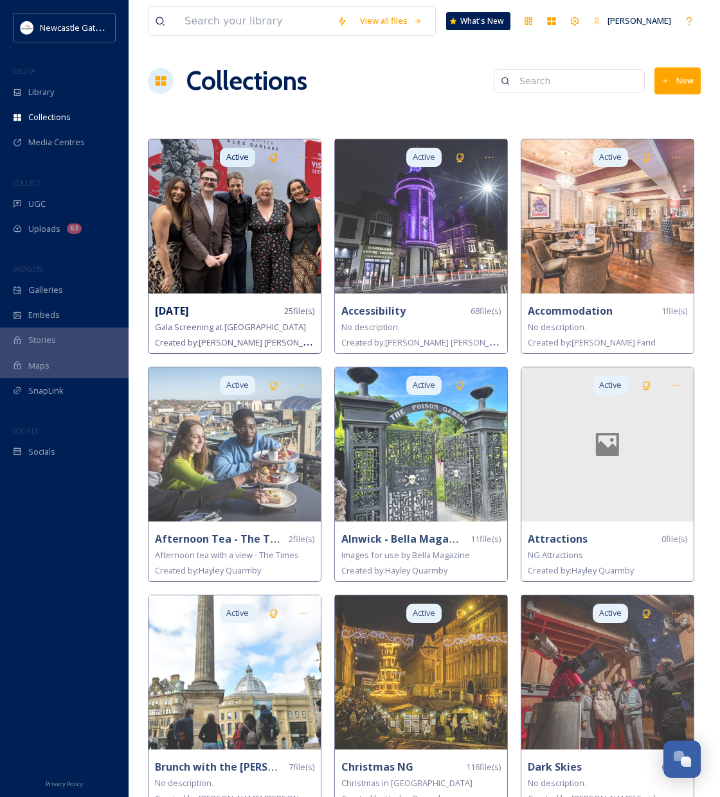
click at [247, 236] on img at bounding box center [234, 216] width 172 height 154
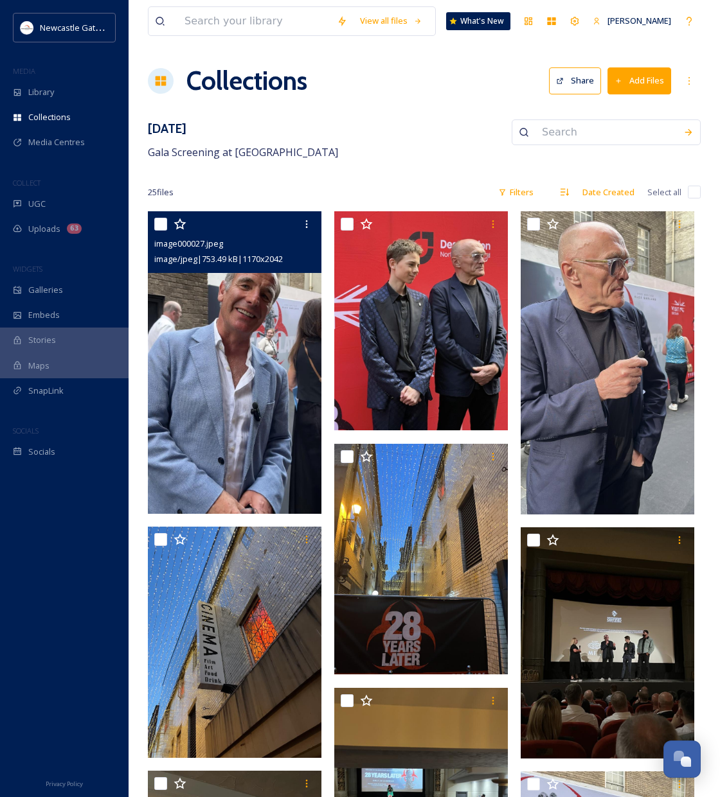
click at [245, 388] on img at bounding box center [235, 362] width 174 height 303
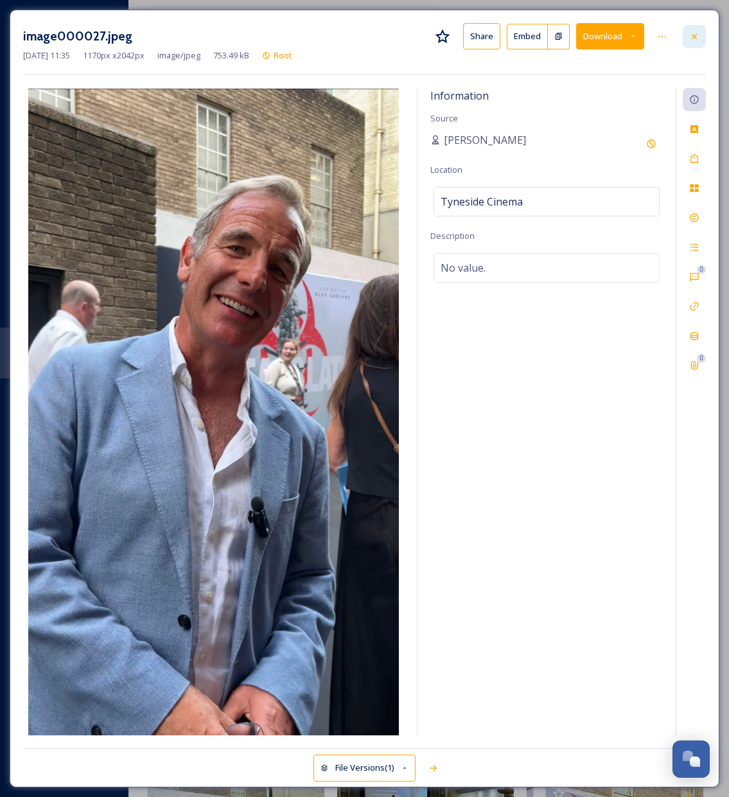
click at [700, 37] on div at bounding box center [694, 36] width 23 height 23
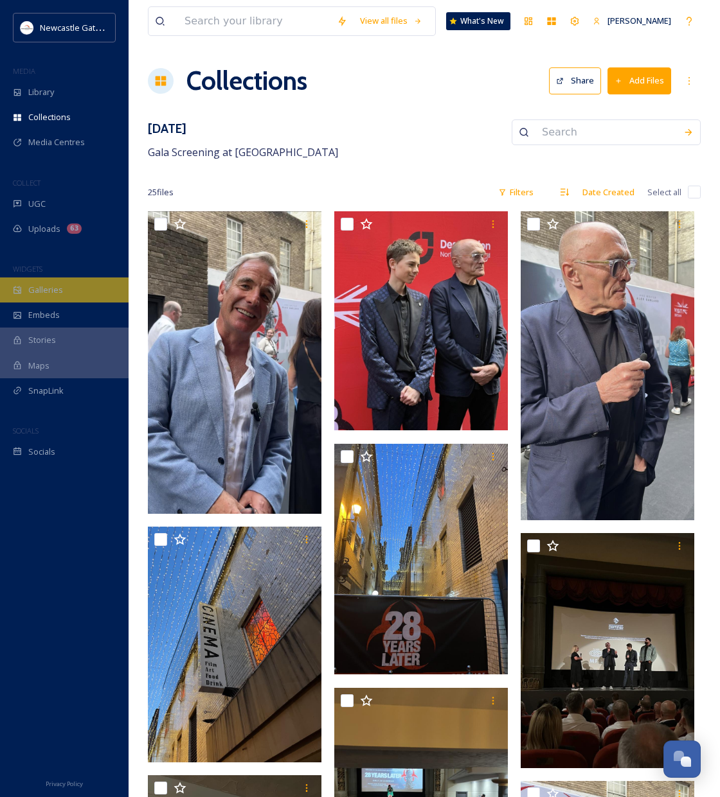
click at [51, 290] on span "Galleries" at bounding box center [45, 290] width 35 height 12
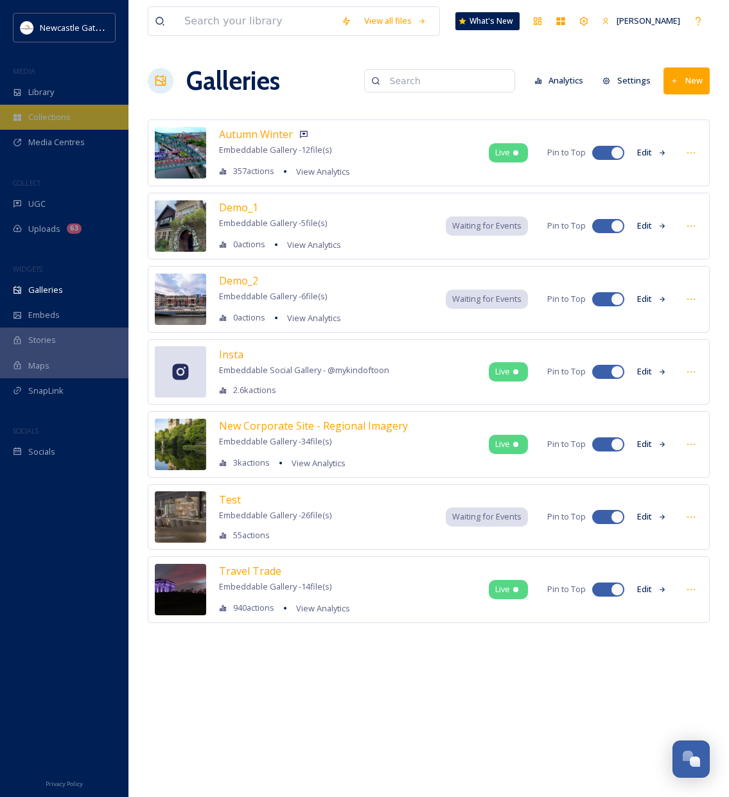
click at [50, 118] on span "Collections" at bounding box center [49, 117] width 42 height 12
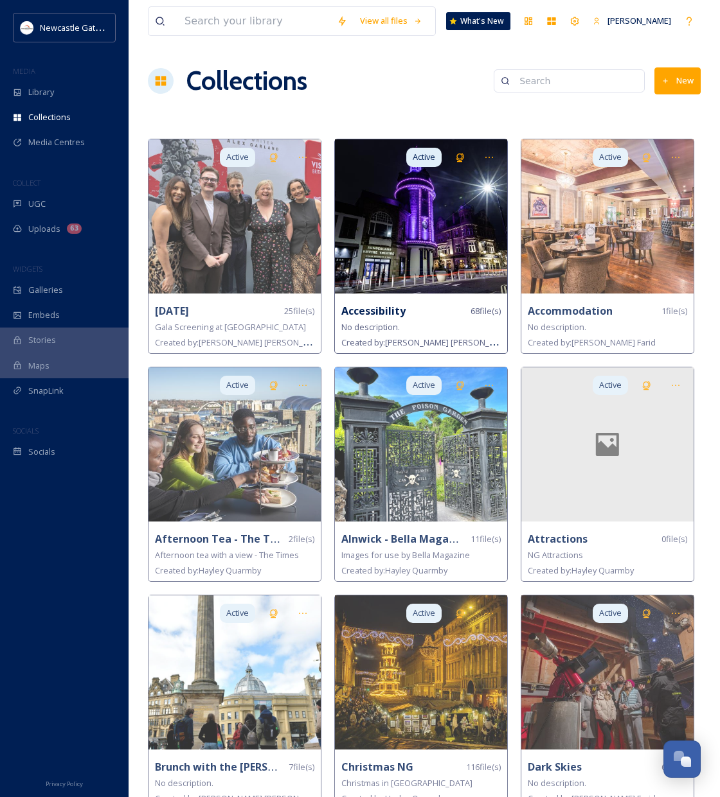
click at [462, 246] on img at bounding box center [421, 216] width 172 height 154
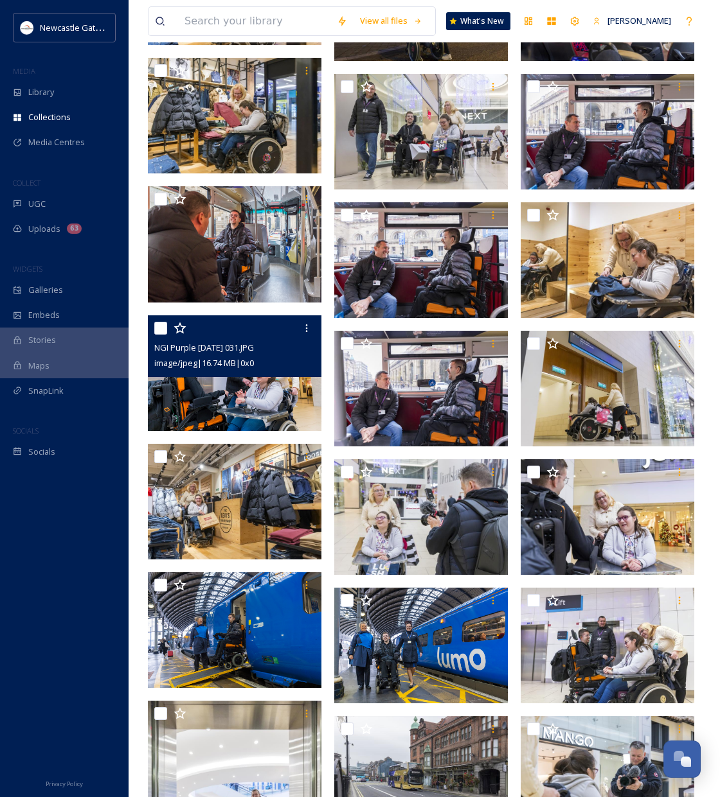
scroll to position [1419, 0]
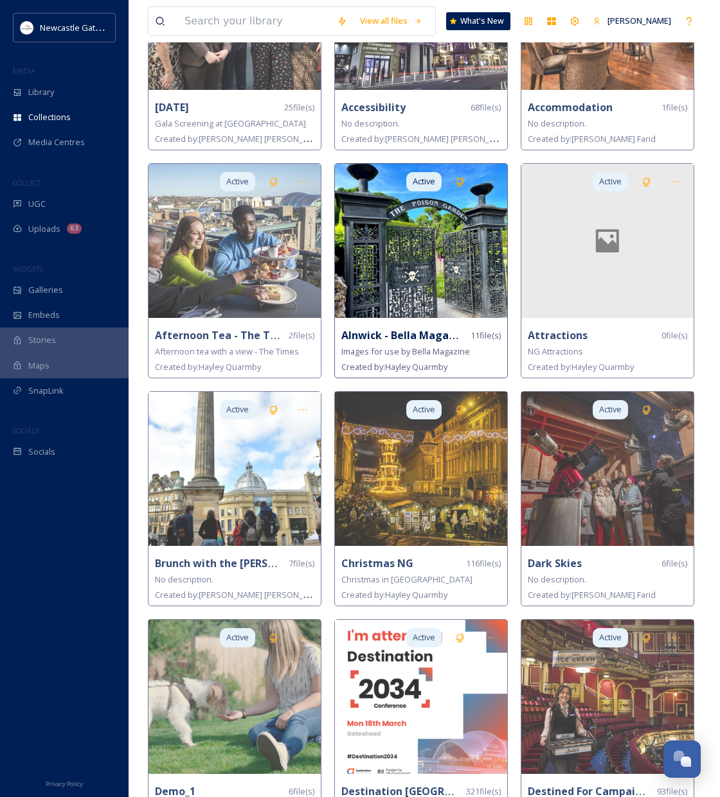
scroll to position [306, 0]
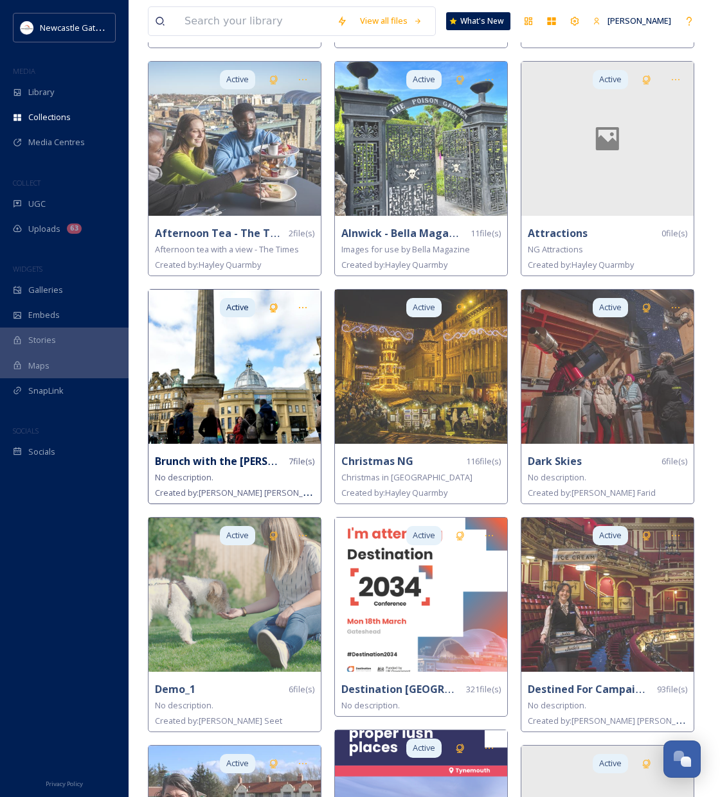
click at [254, 380] on img at bounding box center [234, 367] width 172 height 154
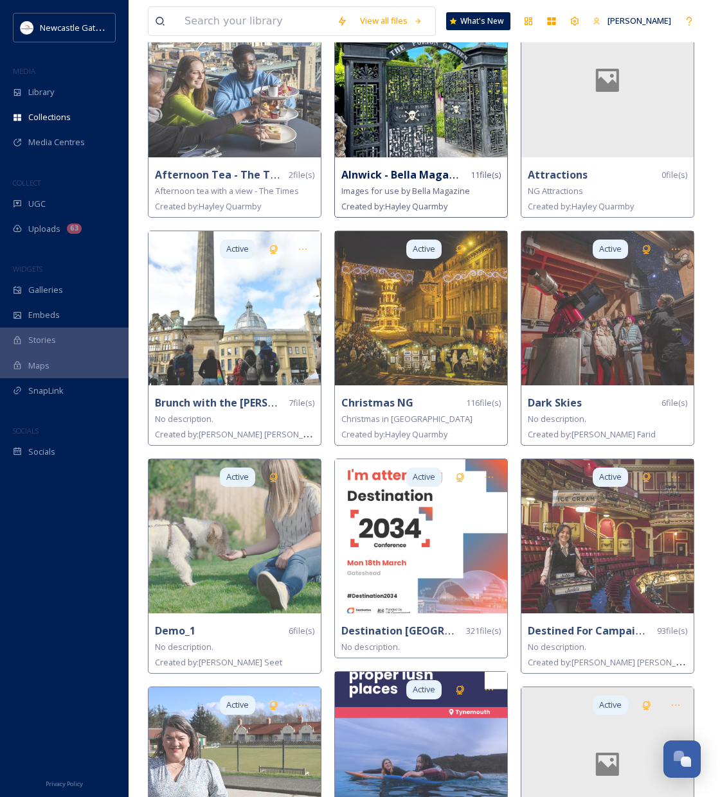
scroll to position [667, 0]
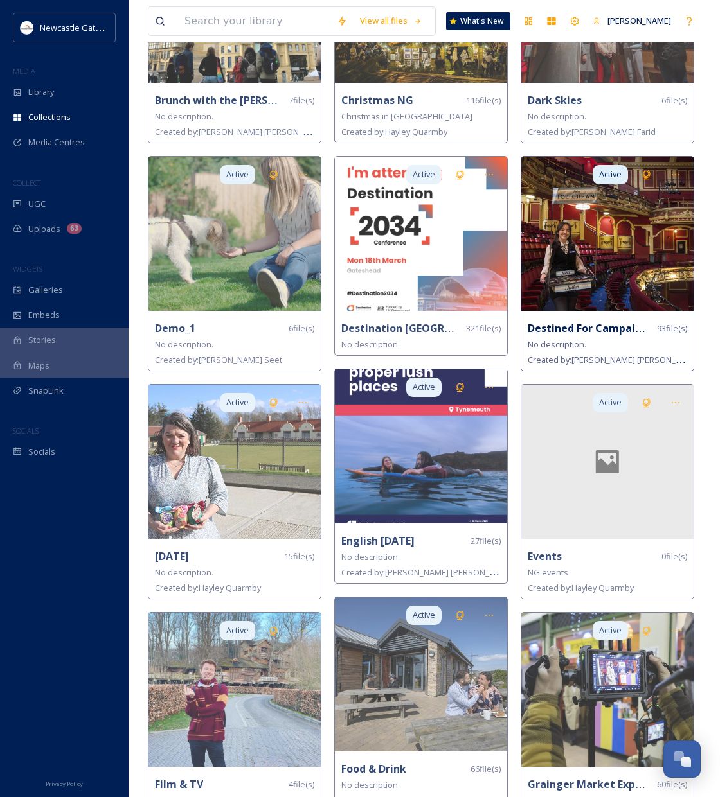
click at [576, 275] on img at bounding box center [607, 234] width 172 height 154
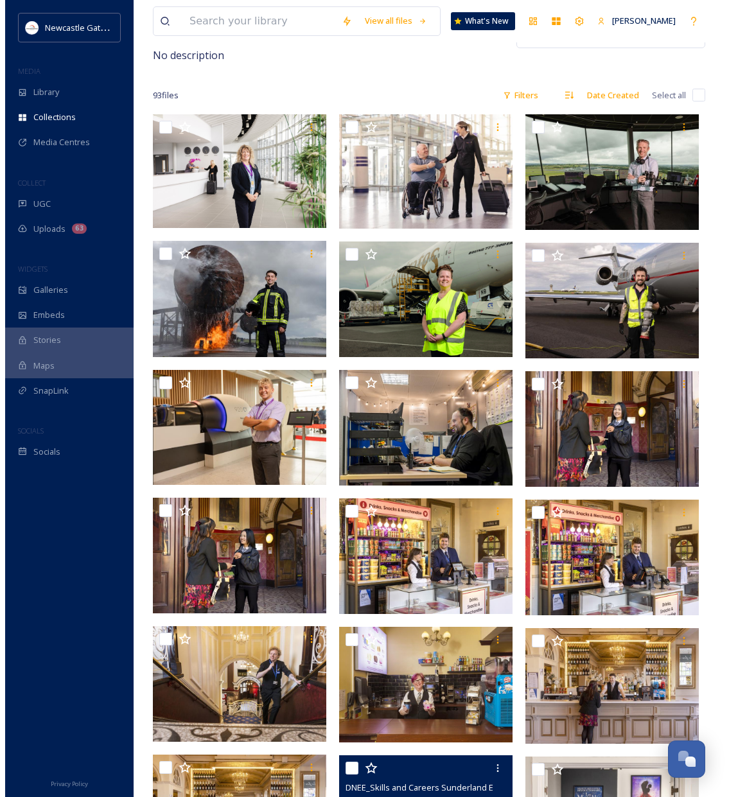
scroll to position [401, 0]
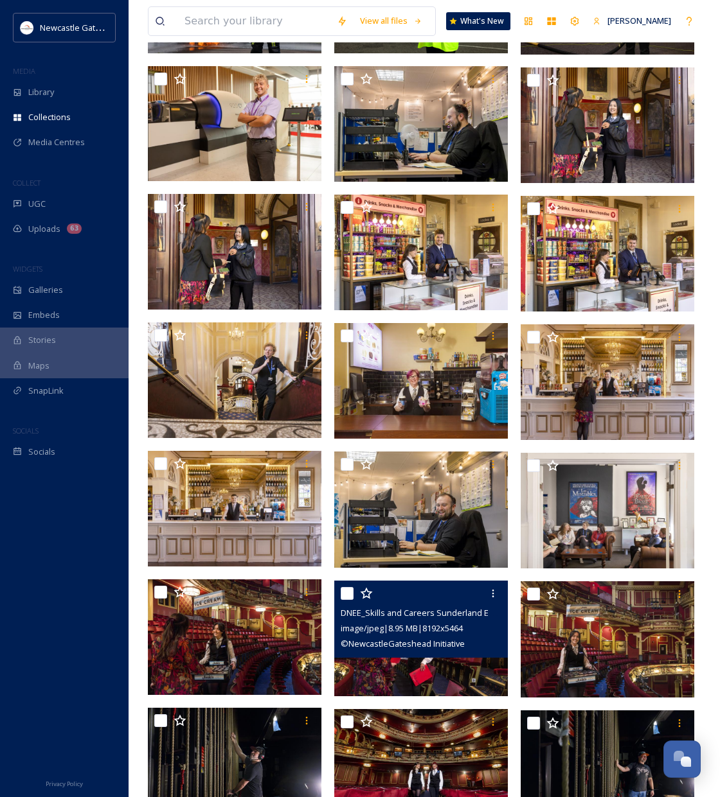
click at [416, 672] on img at bounding box center [421, 639] width 174 height 116
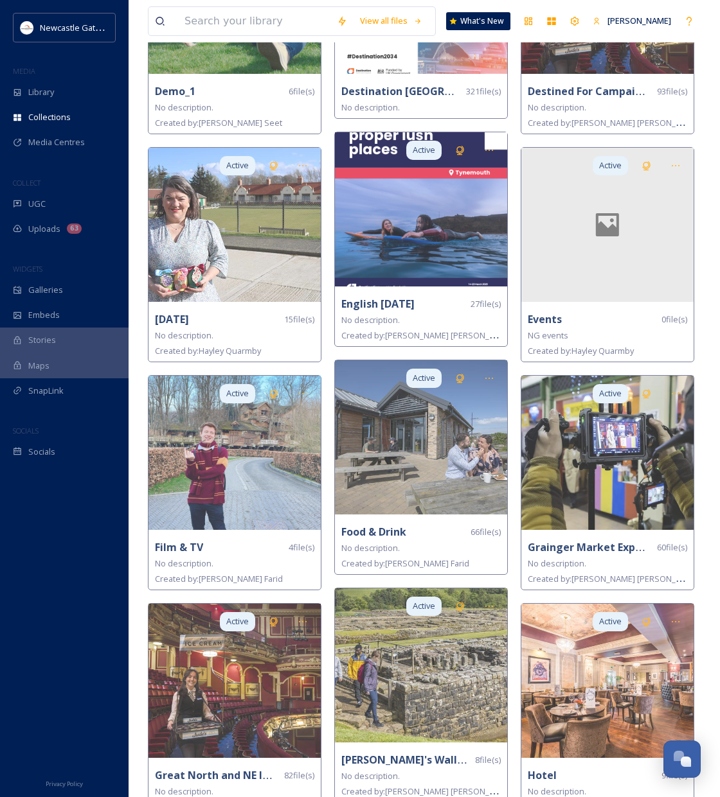
scroll to position [902, 0]
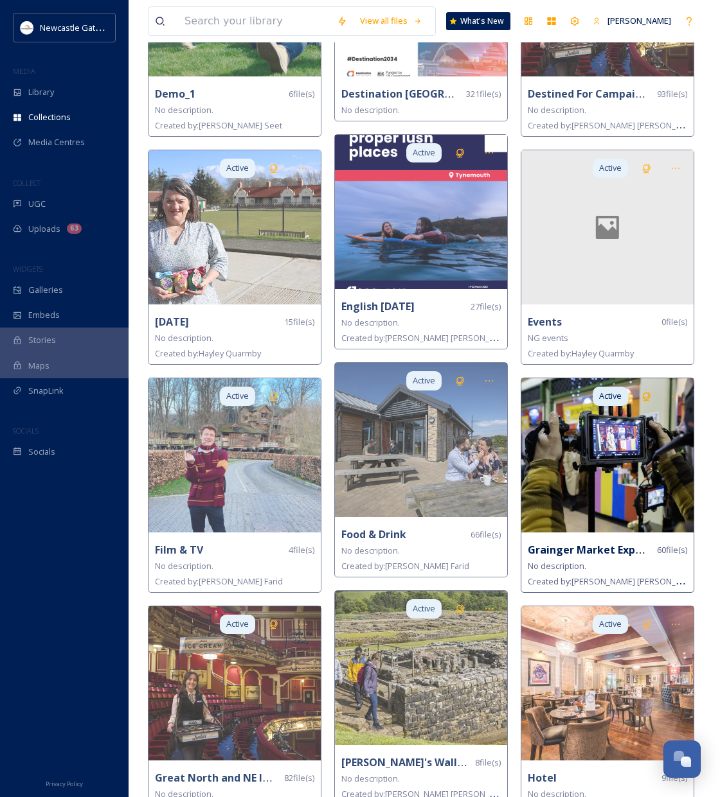
click at [625, 485] on img at bounding box center [607, 456] width 172 height 154
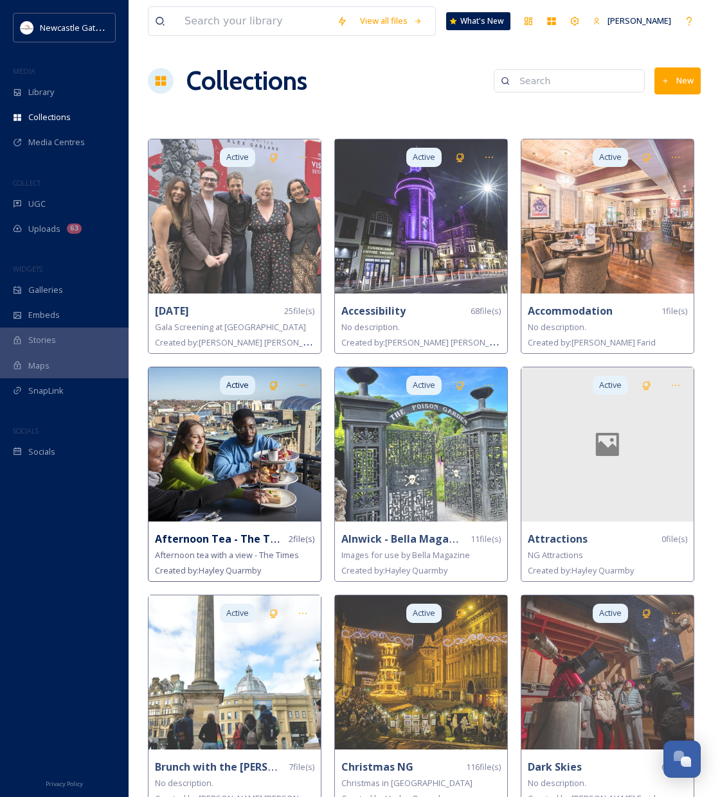
click at [210, 499] on img at bounding box center [234, 445] width 172 height 154
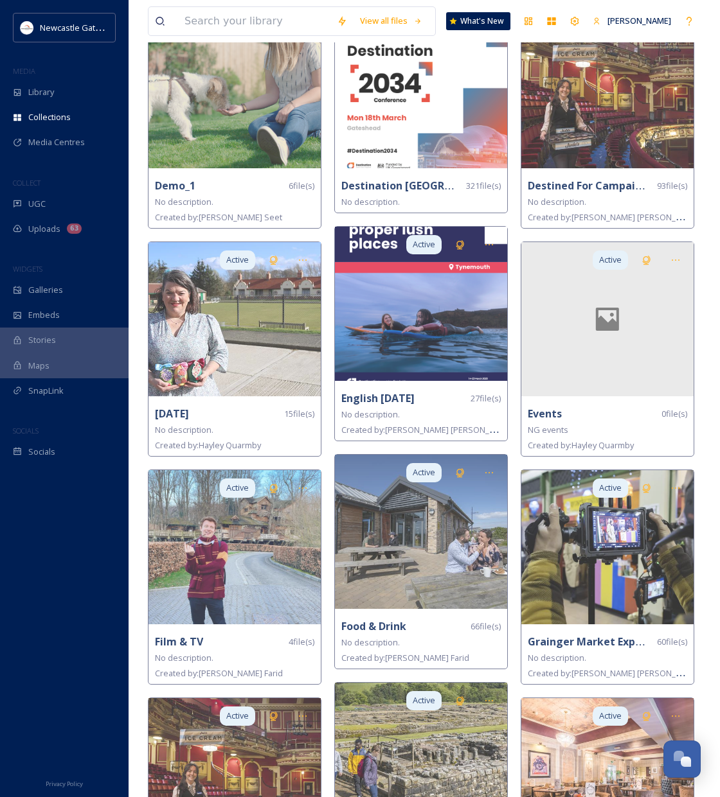
scroll to position [895, 0]
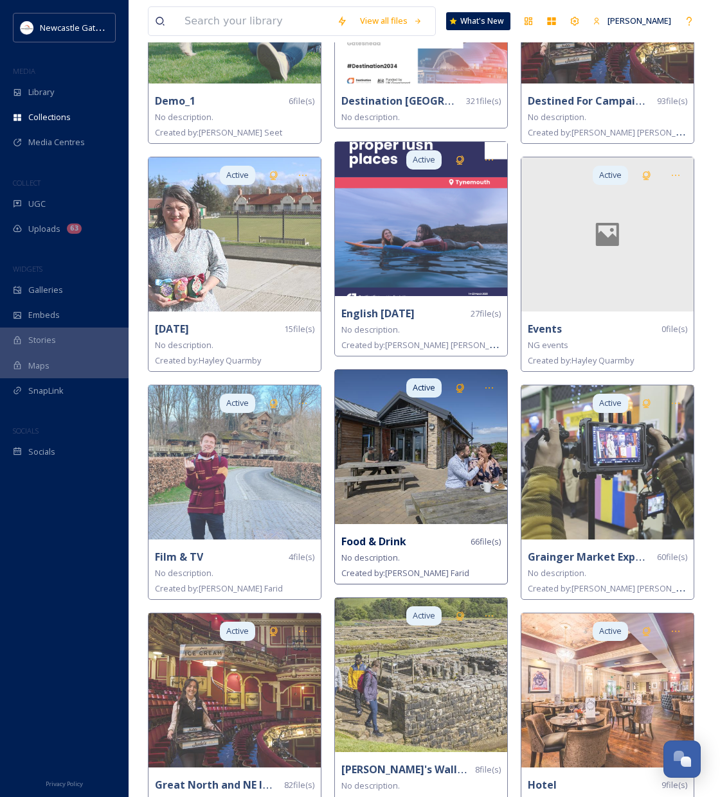
click at [444, 478] on img at bounding box center [421, 447] width 172 height 154
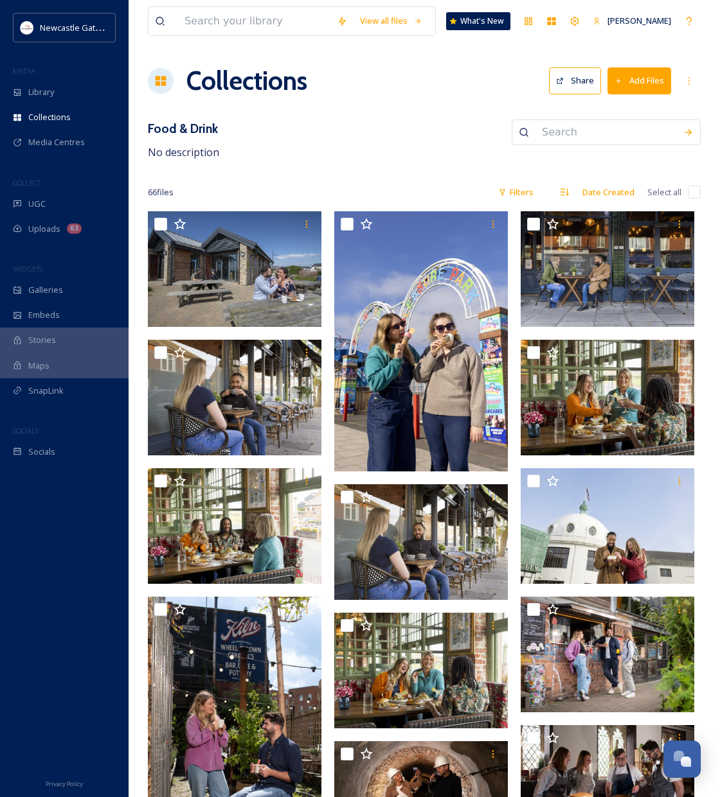
click at [690, 188] on input "checkbox" at bounding box center [694, 192] width 13 height 13
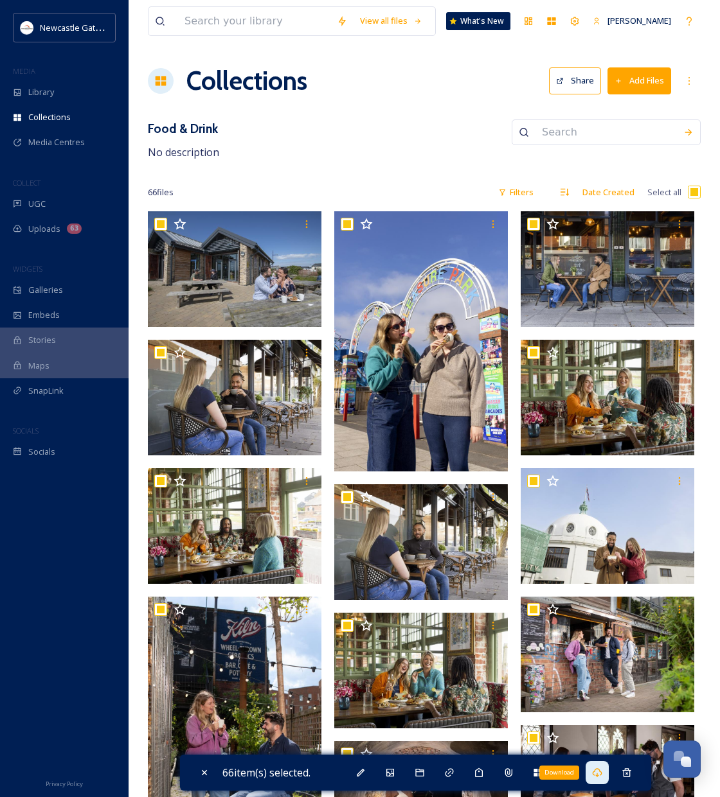
click at [598, 771] on icon at bounding box center [597, 773] width 10 height 10
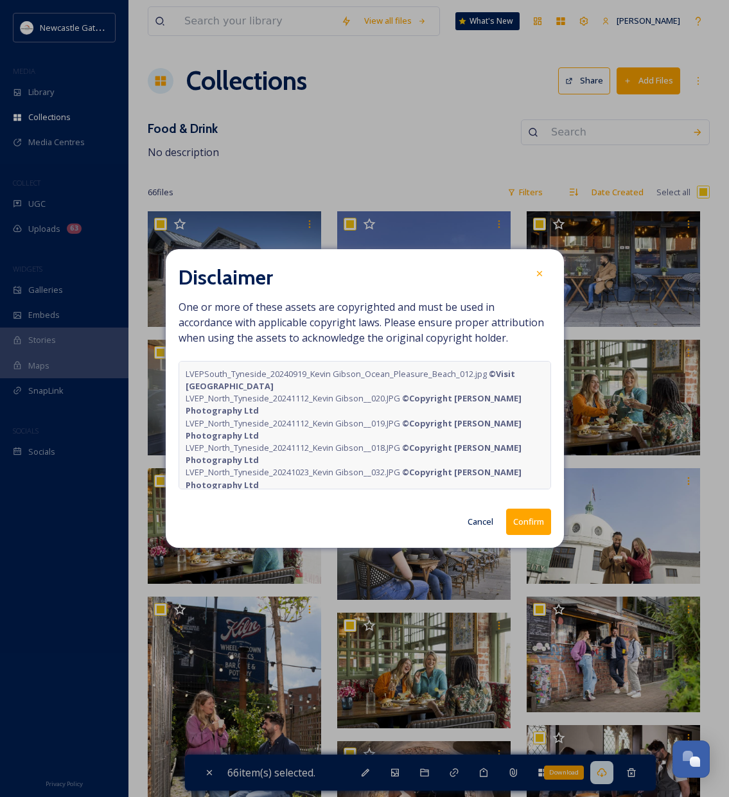
click at [522, 525] on button "Confirm" at bounding box center [528, 522] width 45 height 26
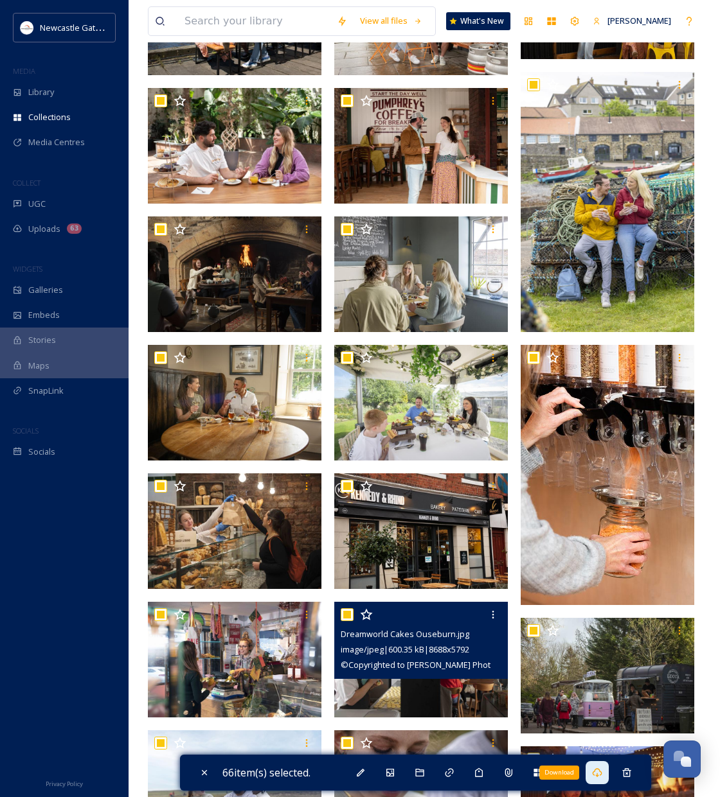
scroll to position [1257, 0]
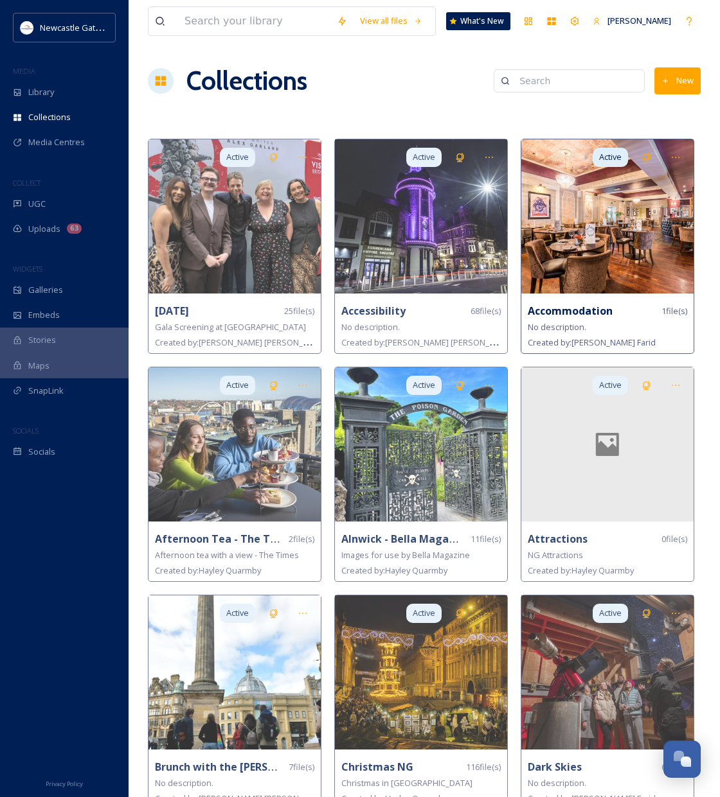
click at [600, 249] on img at bounding box center [607, 216] width 172 height 154
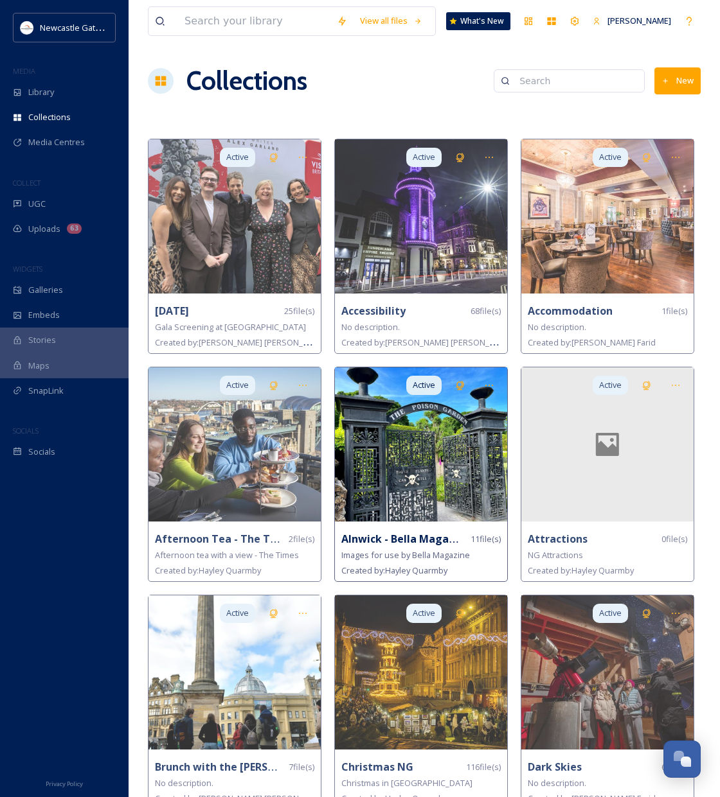
click at [380, 454] on img at bounding box center [421, 445] width 172 height 154
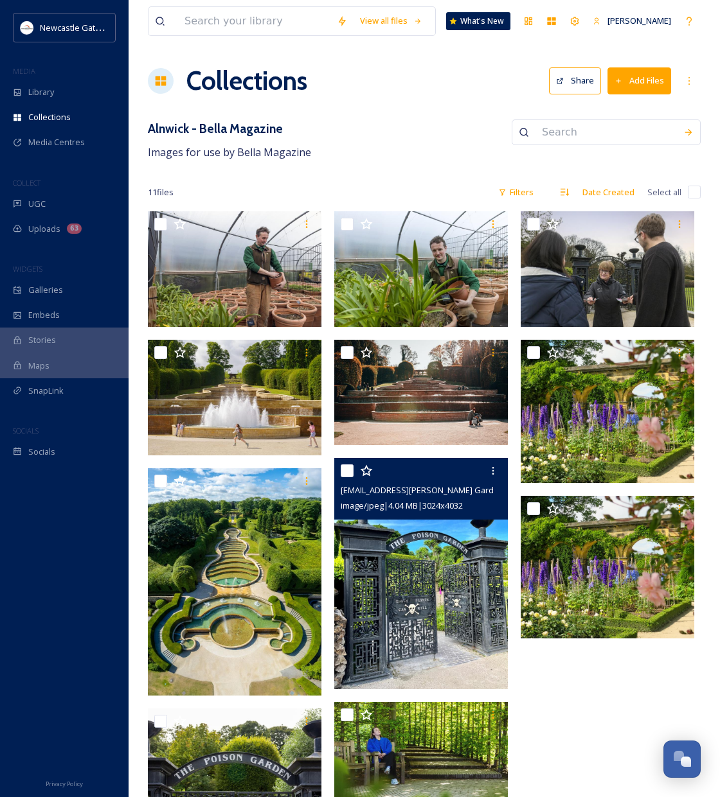
scroll to position [177, 0]
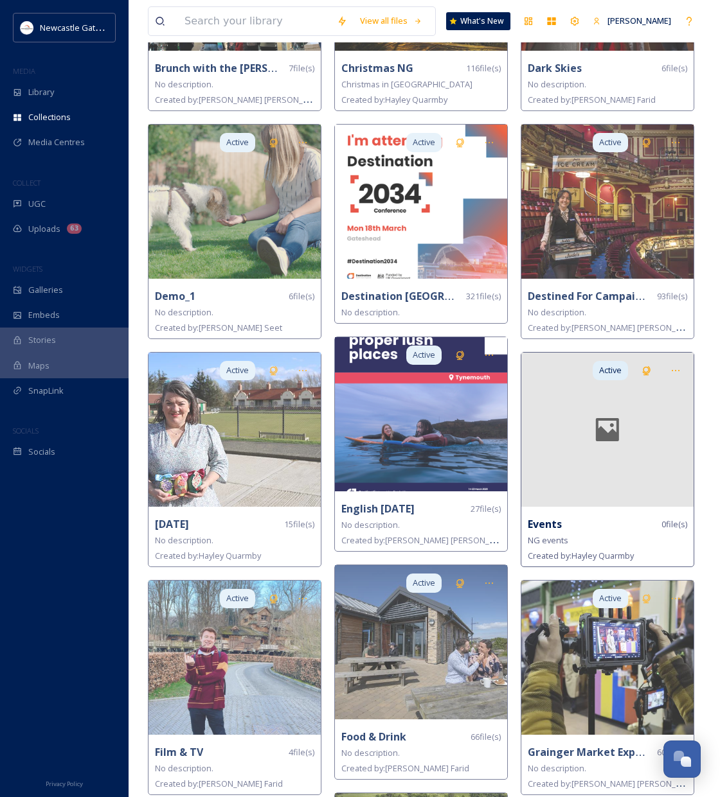
scroll to position [715, 0]
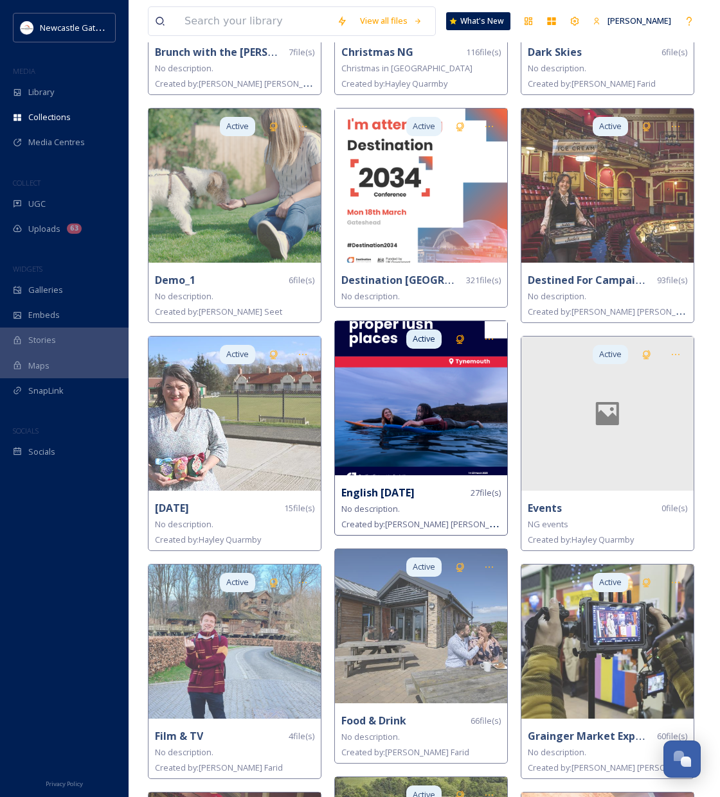
click at [422, 463] on img at bounding box center [421, 398] width 172 height 154
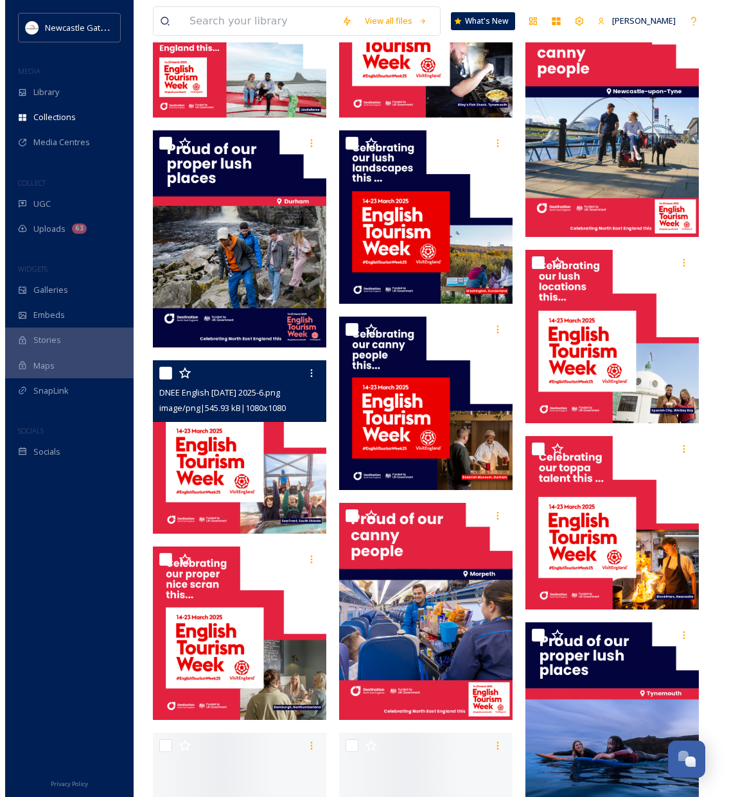
scroll to position [943, 0]
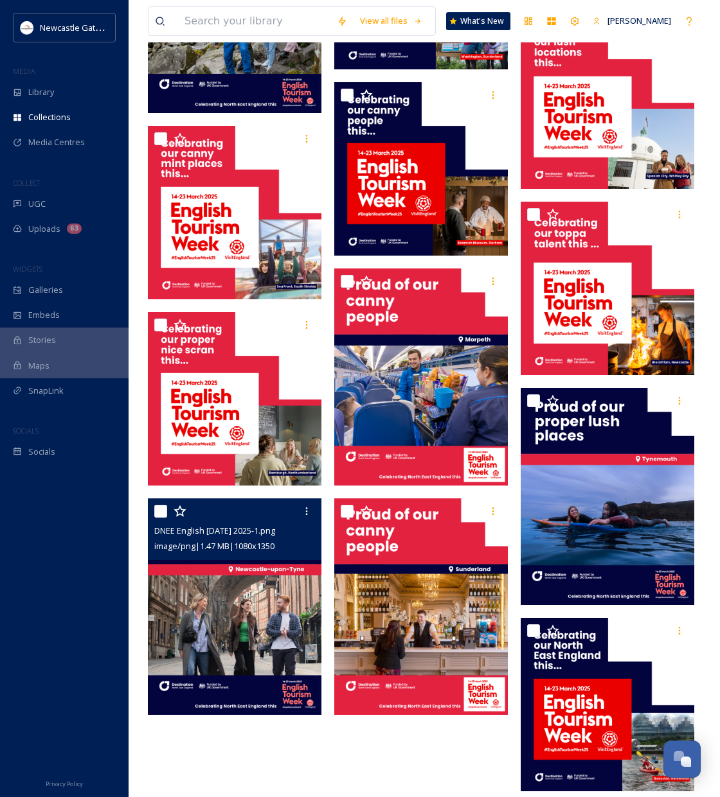
click at [233, 622] on img at bounding box center [235, 607] width 174 height 217
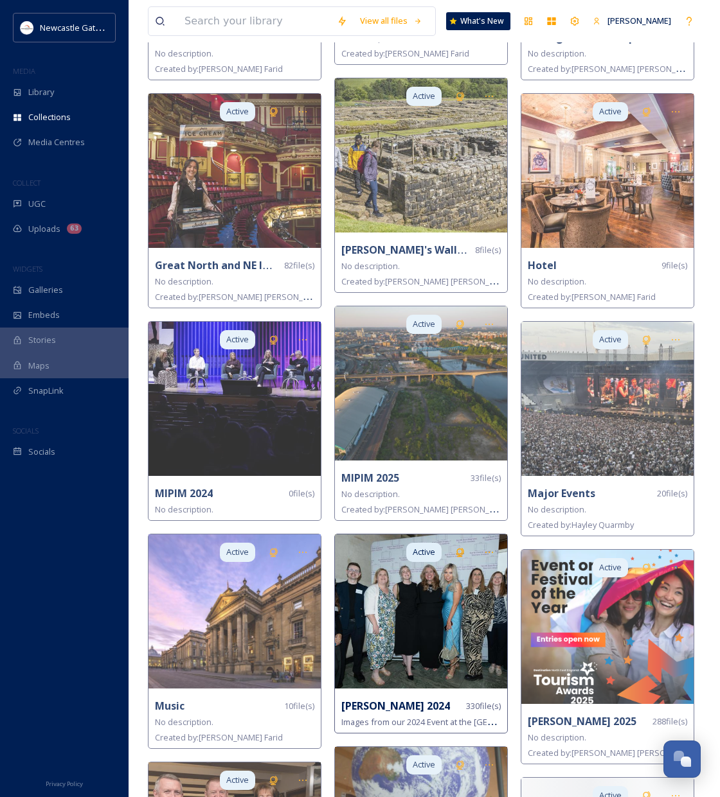
scroll to position [1416, 0]
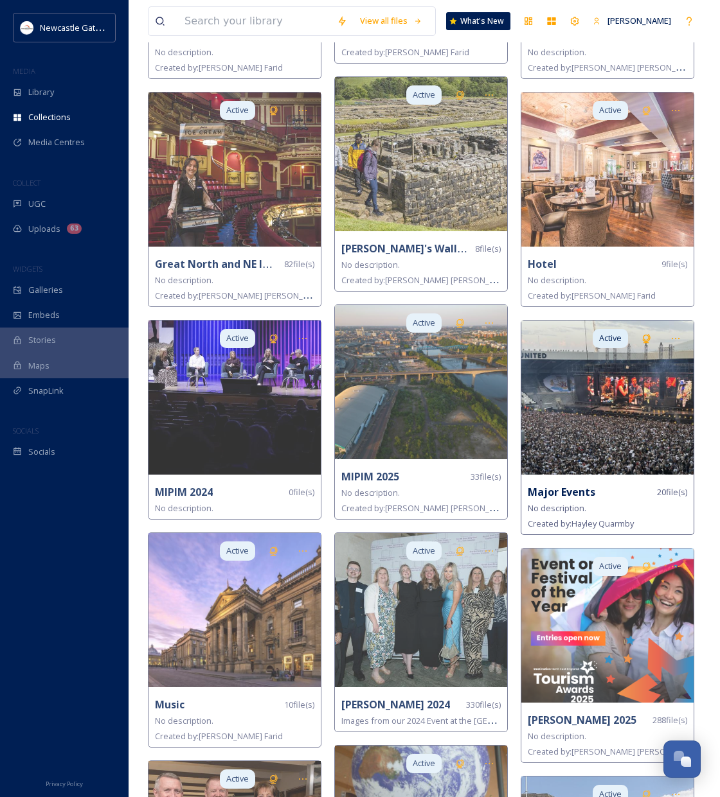
click at [637, 436] on img at bounding box center [607, 398] width 172 height 154
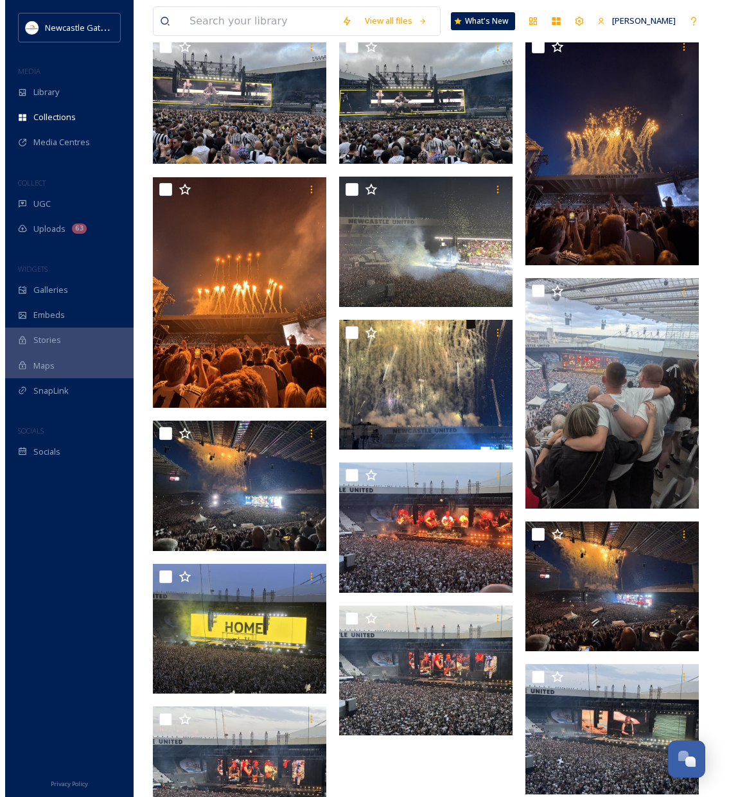
scroll to position [408, 0]
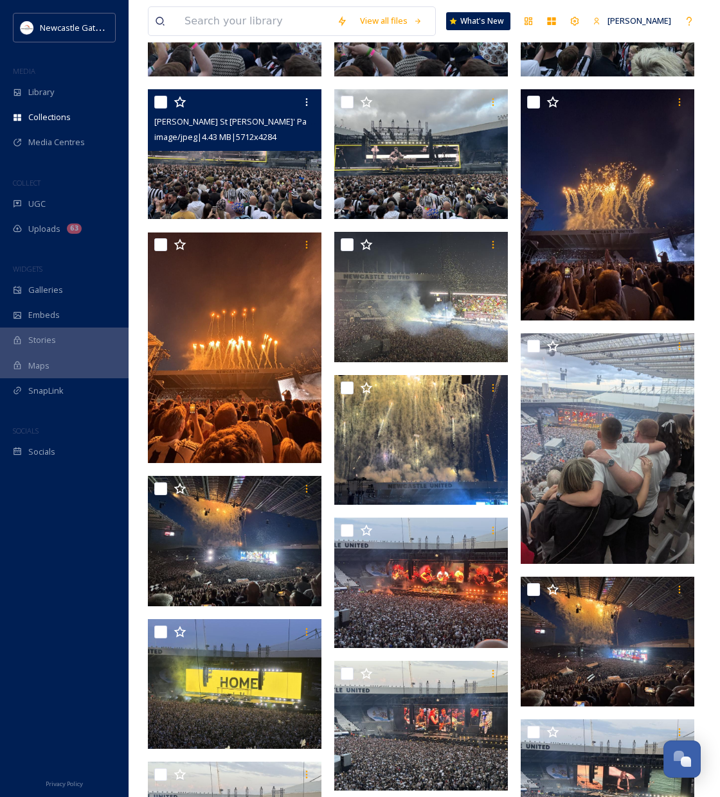
click at [256, 176] on img at bounding box center [235, 154] width 174 height 130
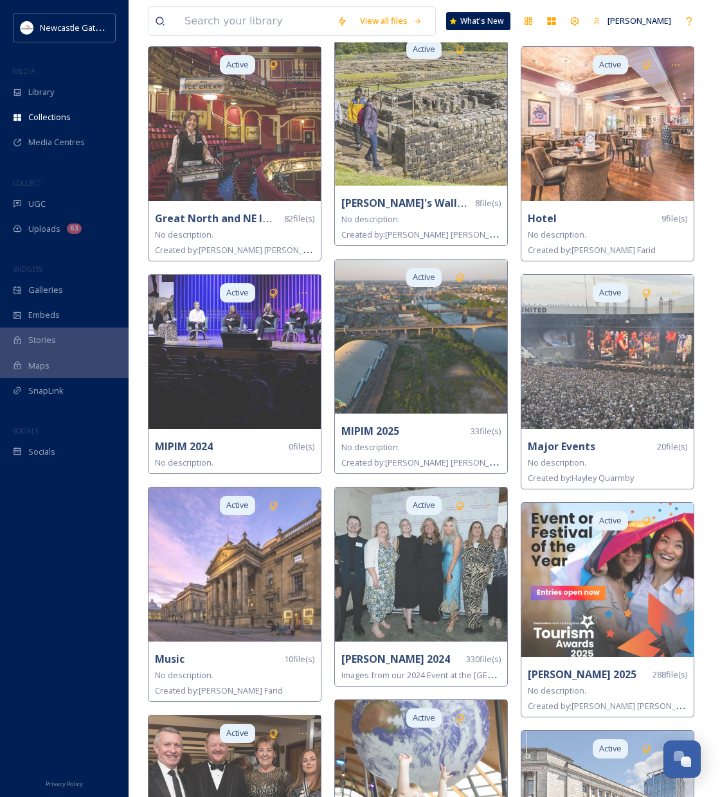
scroll to position [1464, 0]
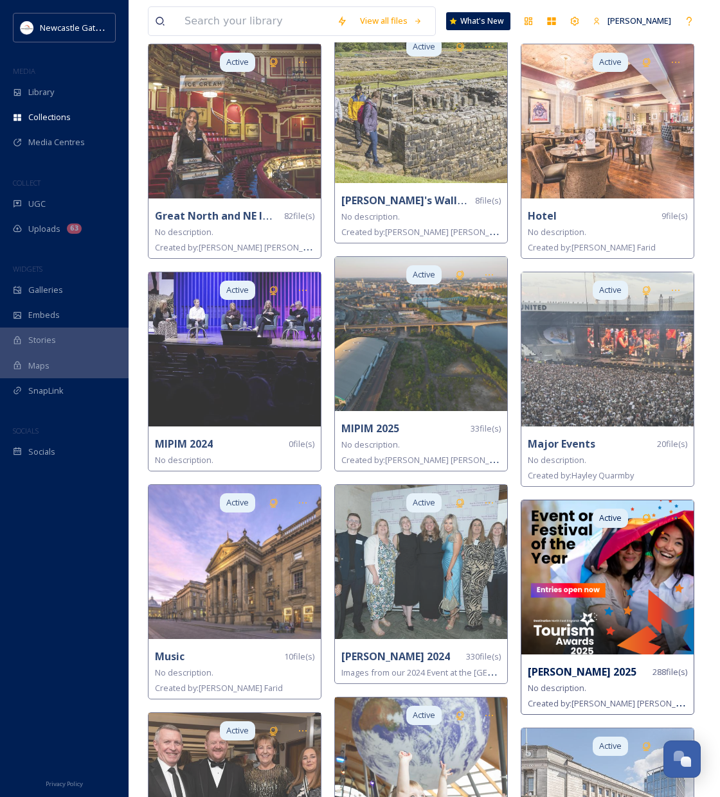
click at [652, 610] on img at bounding box center [607, 578] width 172 height 154
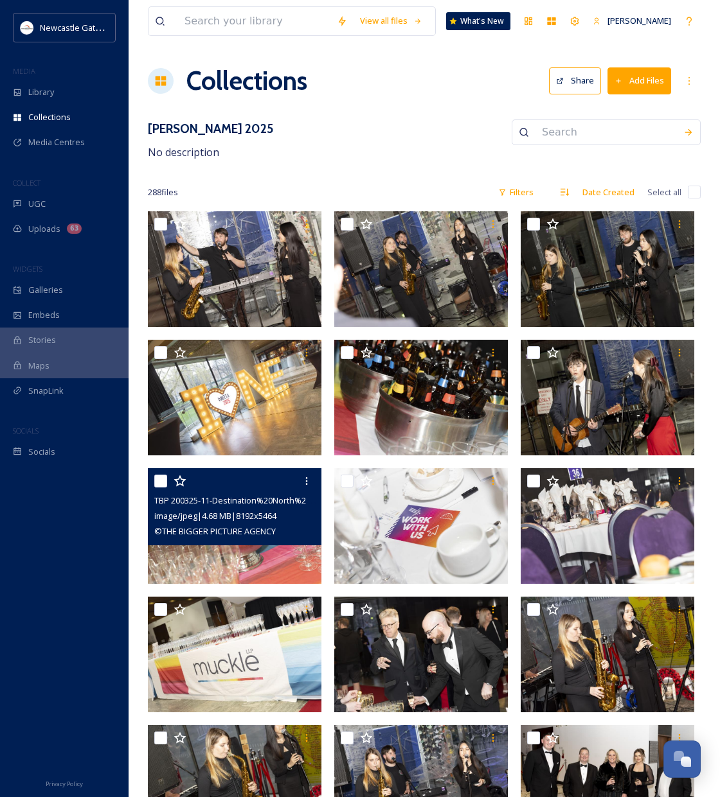
scroll to position [624, 0]
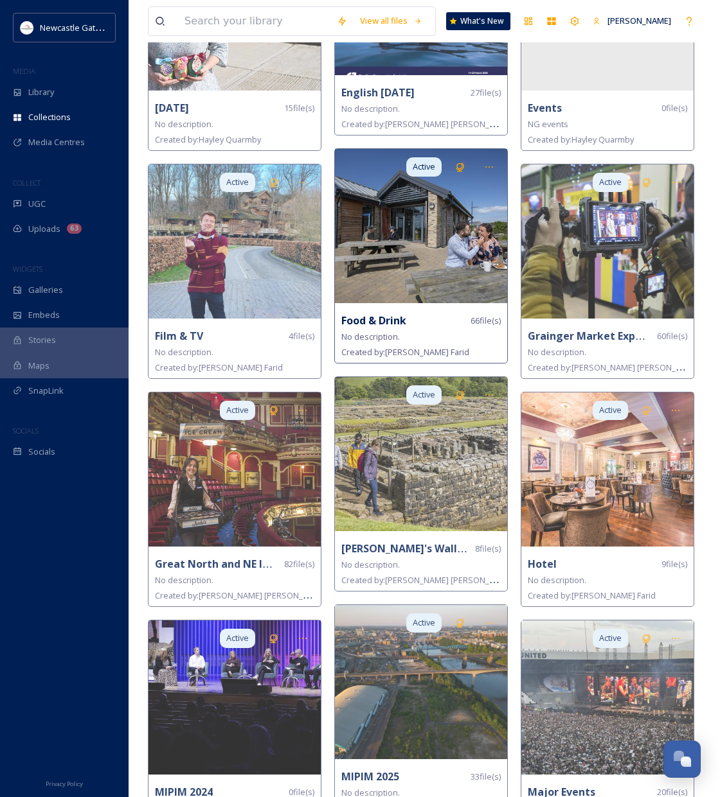
scroll to position [1246, 0]
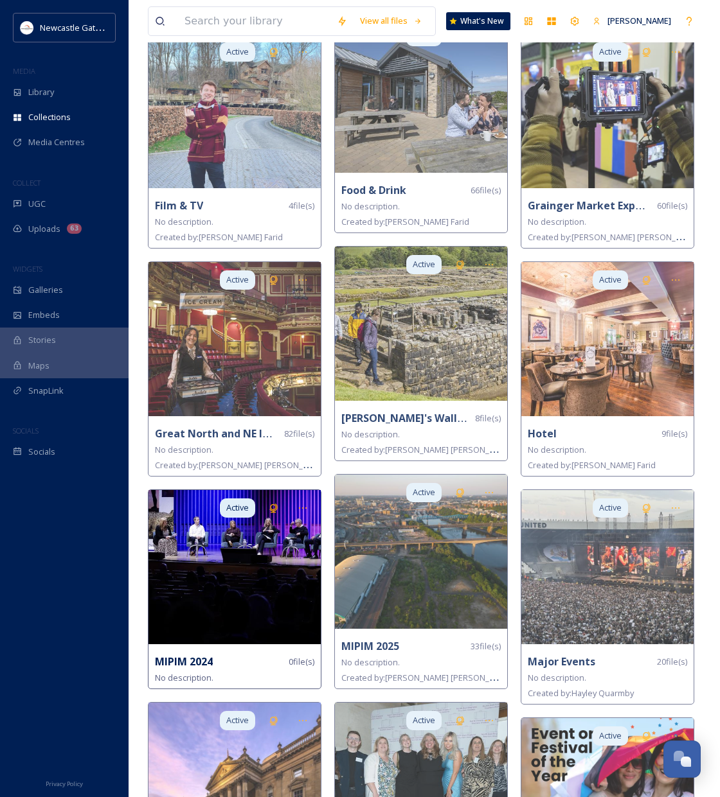
click at [260, 567] on img at bounding box center [234, 567] width 172 height 154
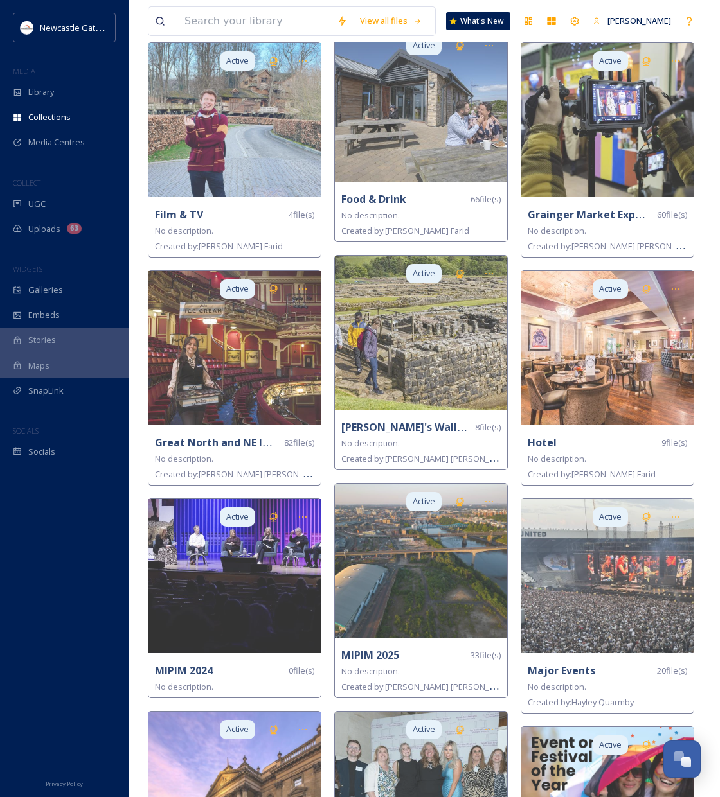
scroll to position [1240, 0]
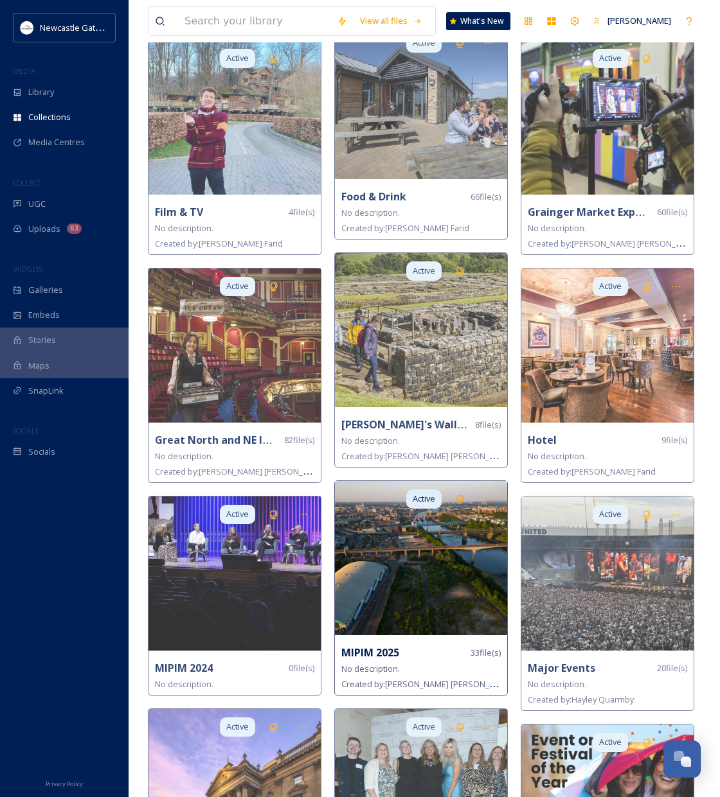
click at [484, 589] on img at bounding box center [421, 558] width 172 height 154
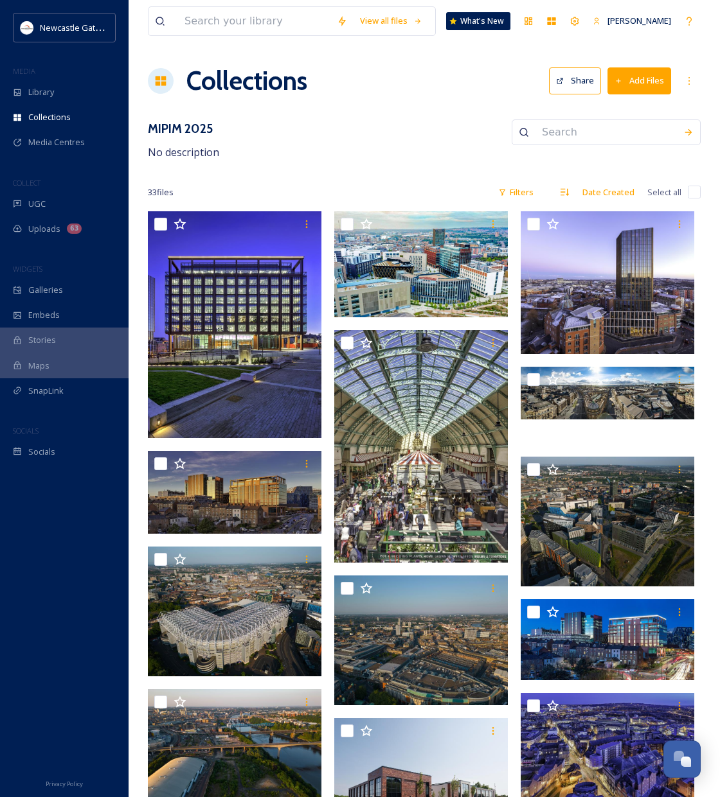
click at [691, 193] on input "checkbox" at bounding box center [694, 192] width 13 height 13
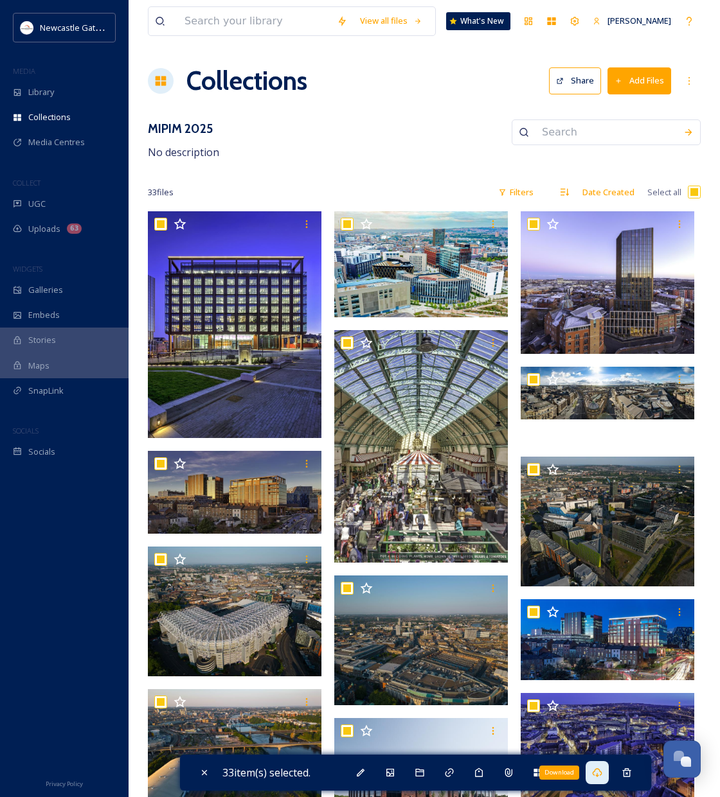
click at [602, 773] on icon at bounding box center [597, 773] width 10 height 10
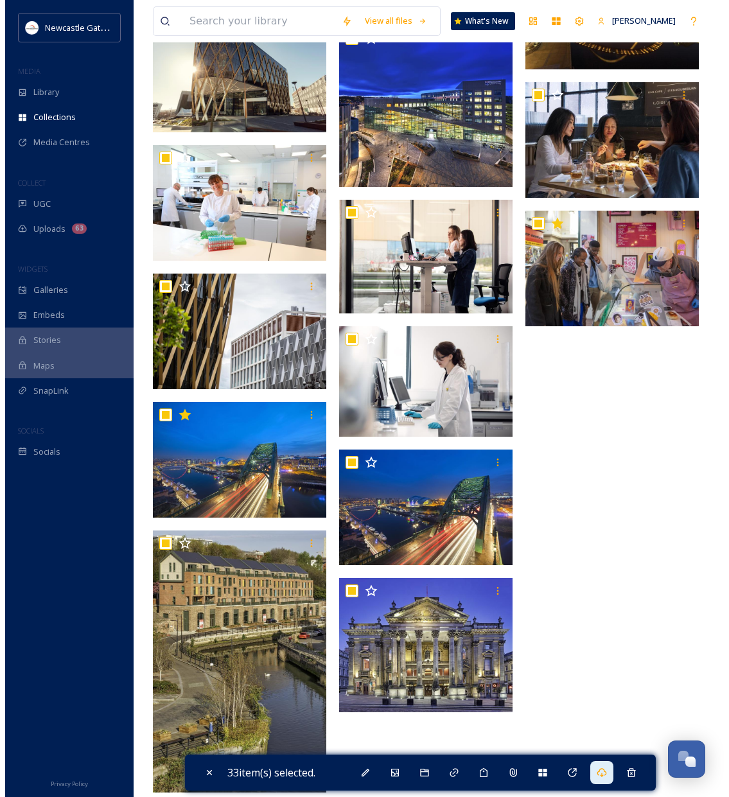
scroll to position [1220, 0]
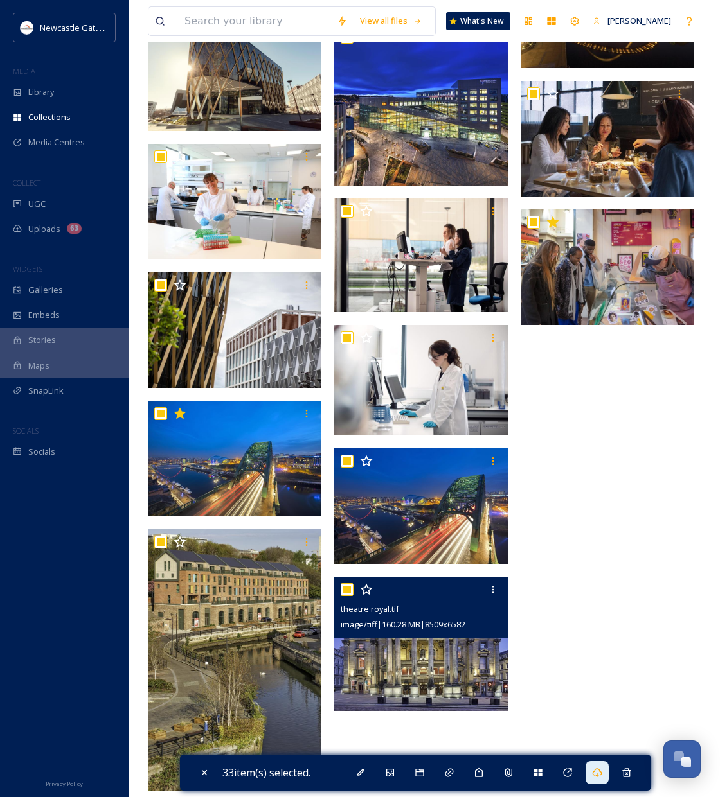
click at [395, 663] on img at bounding box center [421, 644] width 174 height 134
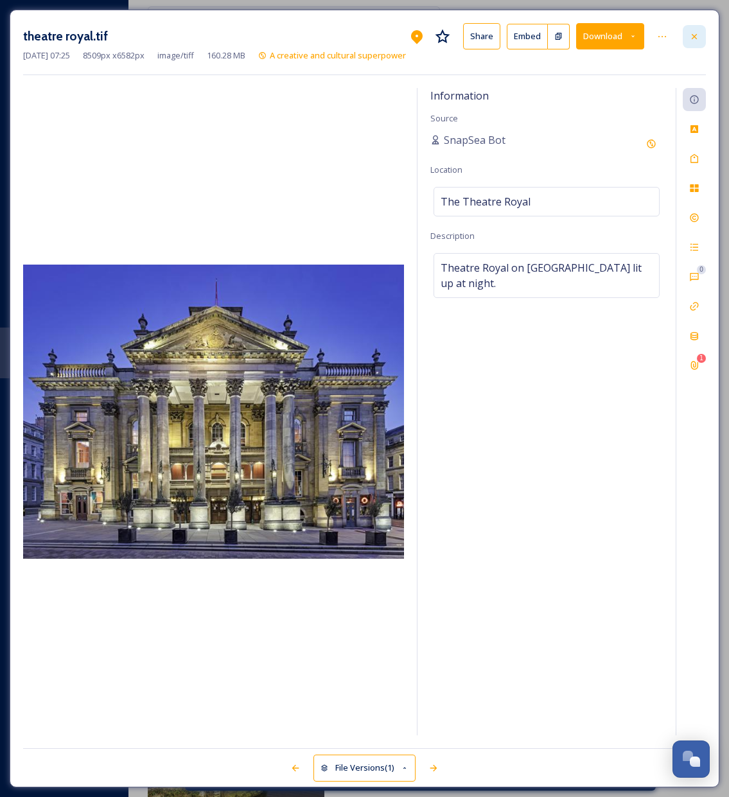
click at [700, 32] on div at bounding box center [694, 36] width 23 height 23
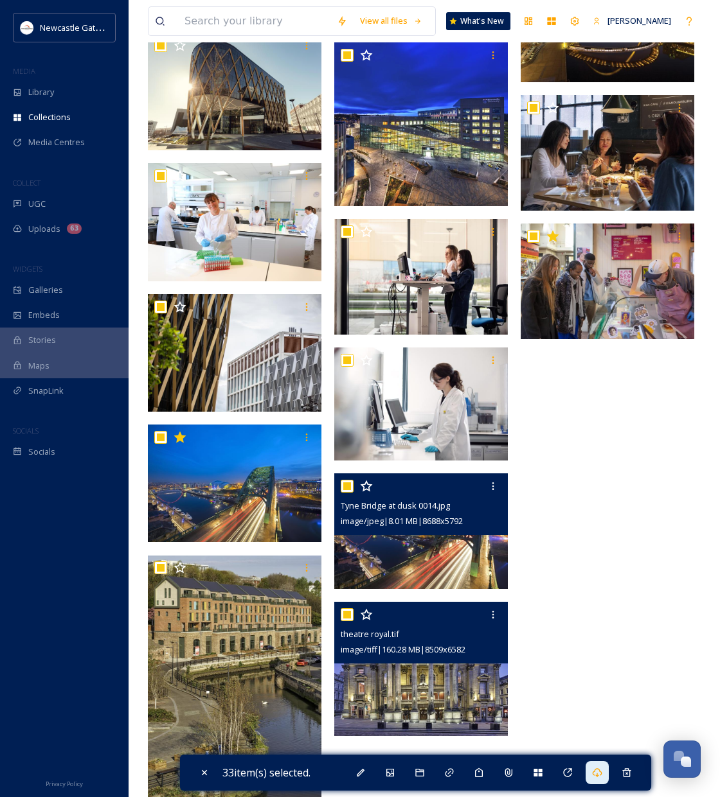
click at [439, 551] on img at bounding box center [421, 532] width 174 height 116
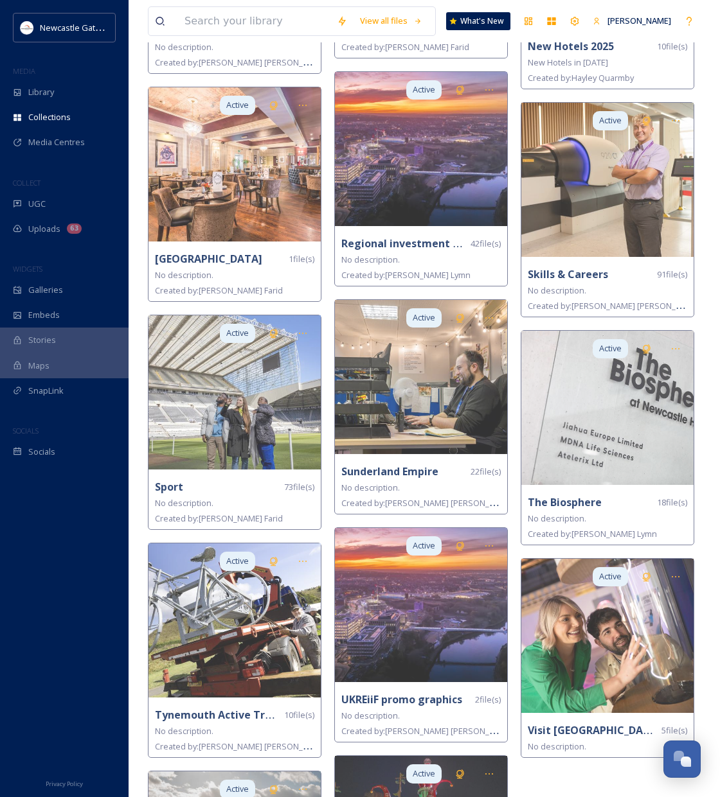
scroll to position [2489, 0]
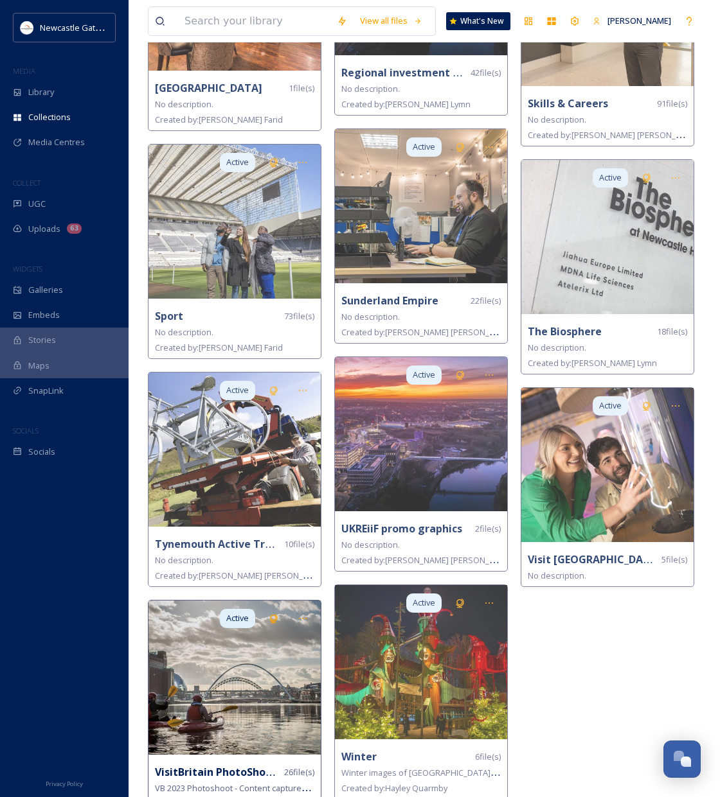
click at [269, 668] on img at bounding box center [234, 678] width 172 height 154
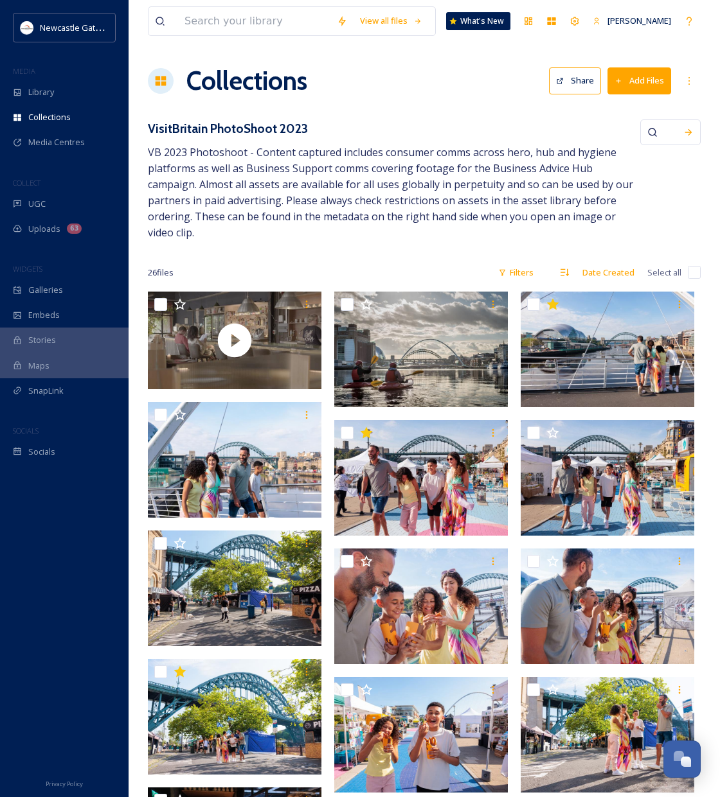
click at [692, 266] on input "checkbox" at bounding box center [694, 272] width 13 height 13
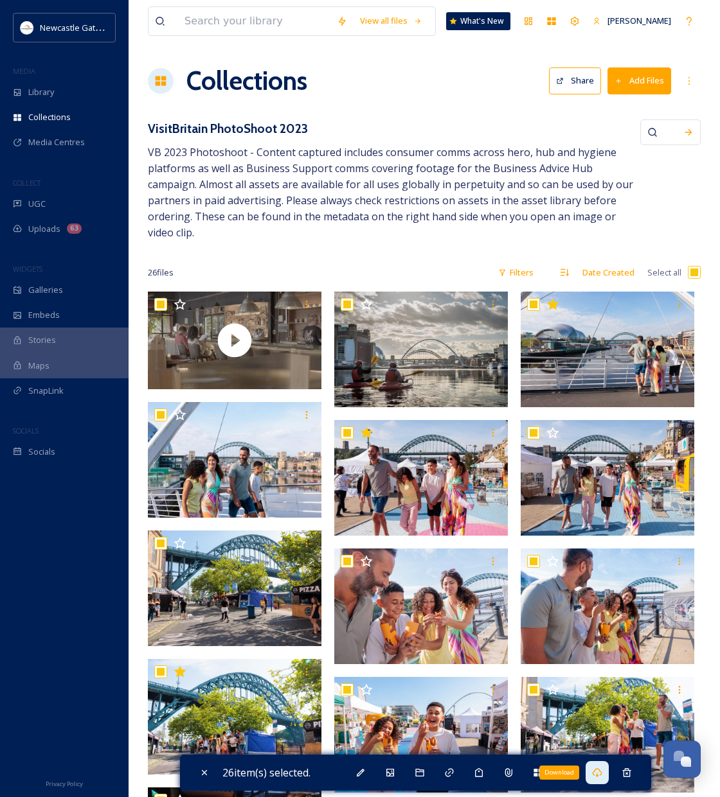
click at [602, 773] on icon at bounding box center [597, 773] width 10 height 10
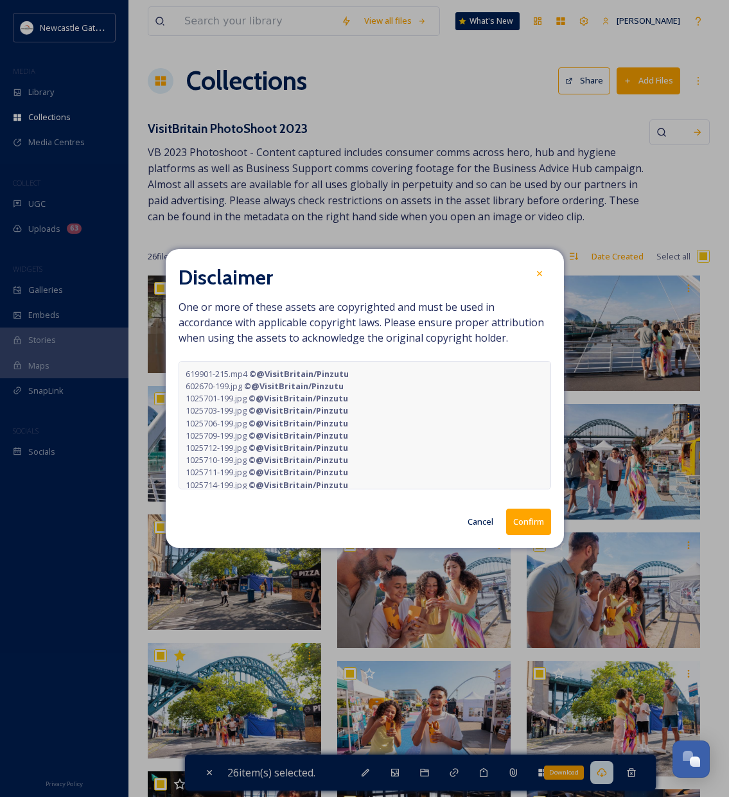
click at [521, 526] on button "Confirm" at bounding box center [528, 522] width 45 height 26
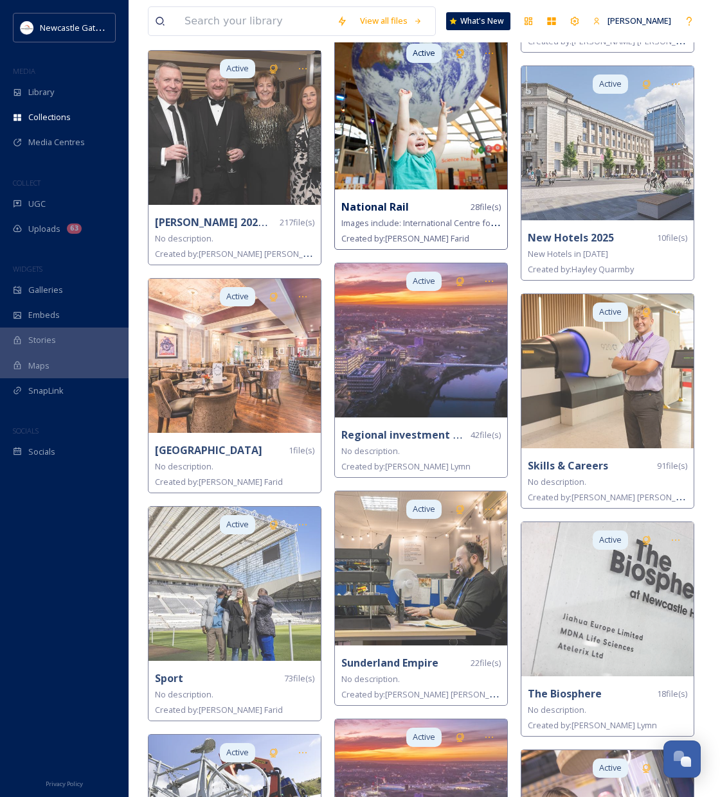
scroll to position [2062, 0]
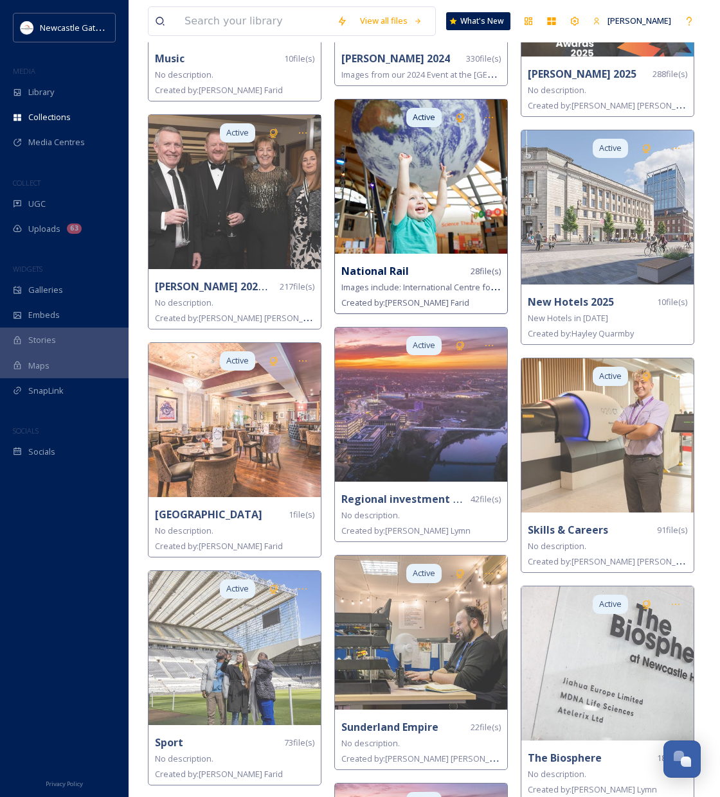
click at [427, 170] on img at bounding box center [421, 177] width 172 height 154
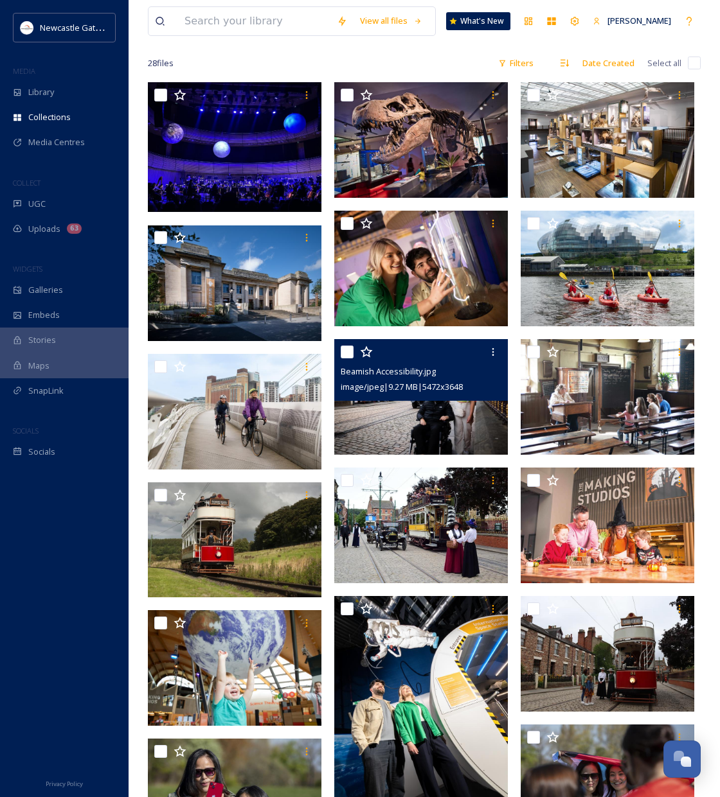
scroll to position [51, 0]
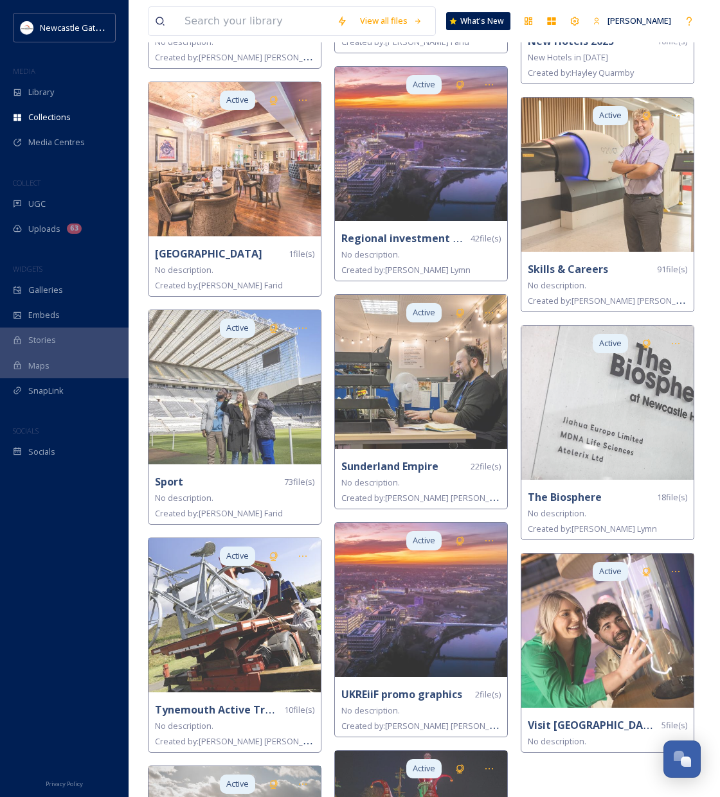
scroll to position [2489, 0]
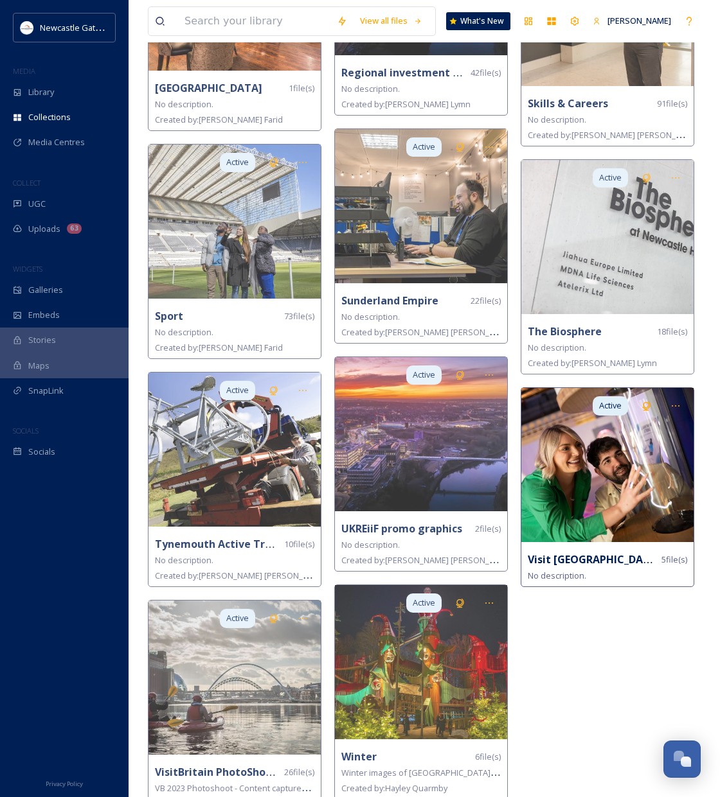
click at [648, 483] on img at bounding box center [607, 465] width 172 height 154
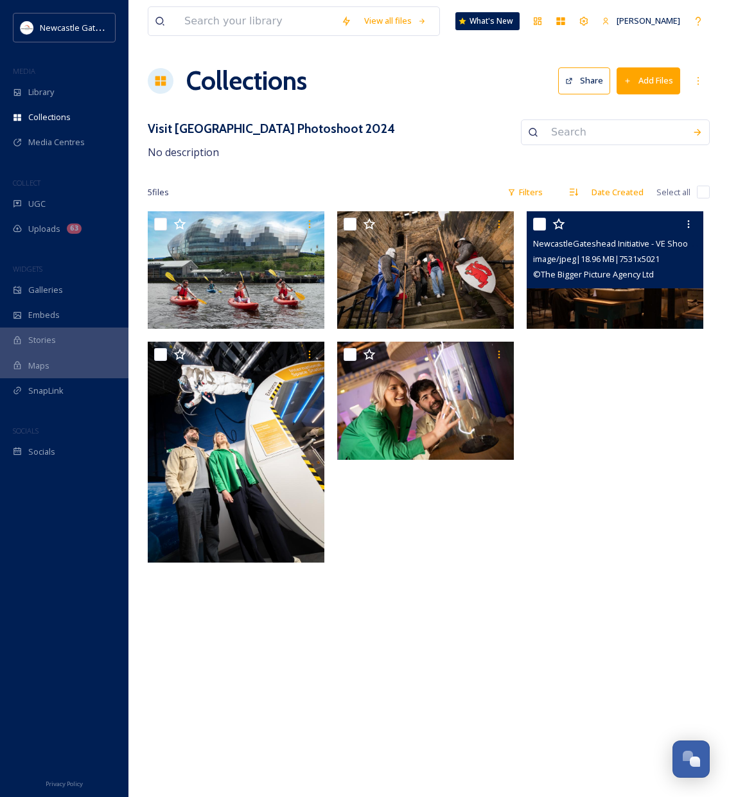
click at [607, 300] on img at bounding box center [615, 270] width 177 height 118
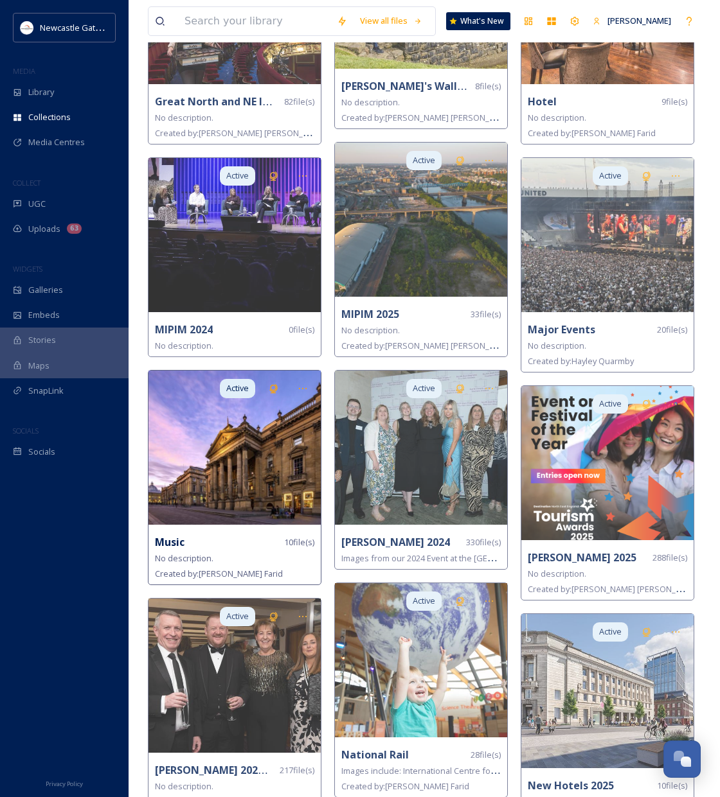
scroll to position [1646, 0]
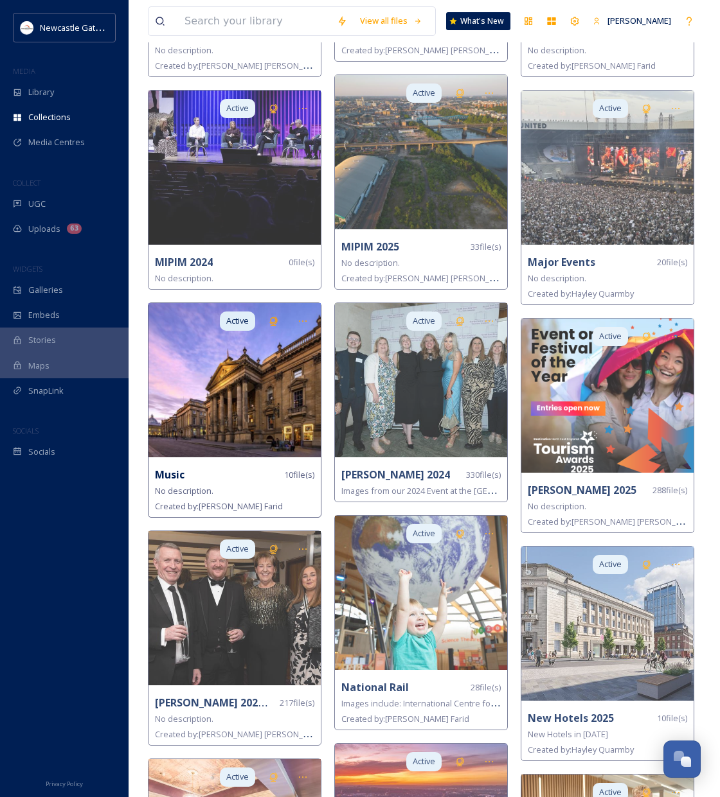
click at [240, 401] on img at bounding box center [234, 380] width 172 height 154
